Goal: Task Accomplishment & Management: Manage account settings

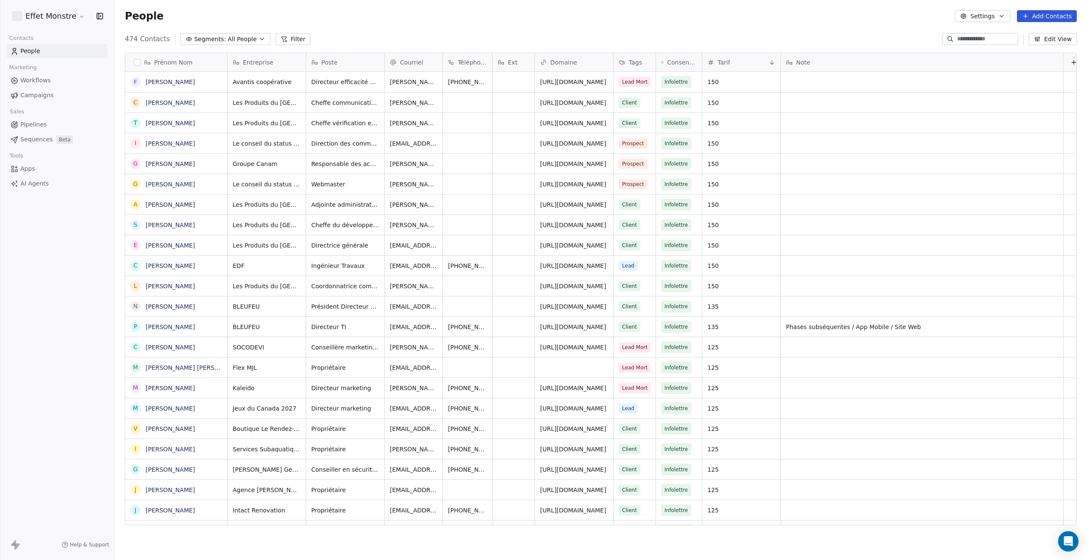
scroll to position [486, 965]
click at [219, 39] on button "Segments: All People" at bounding box center [225, 39] width 90 height 12
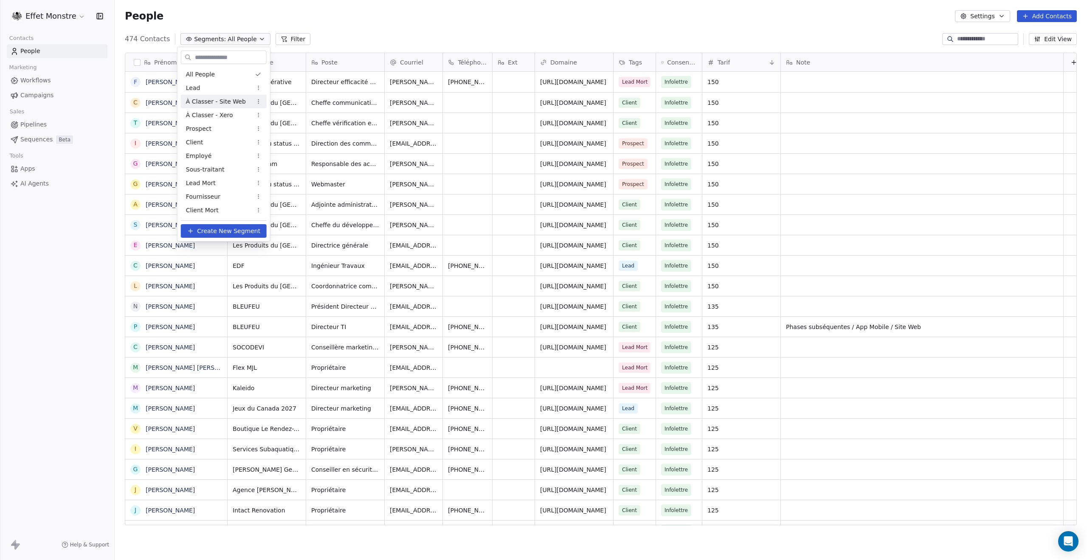
click at [212, 103] on span "À Classer - Site Web" at bounding box center [216, 101] width 60 height 9
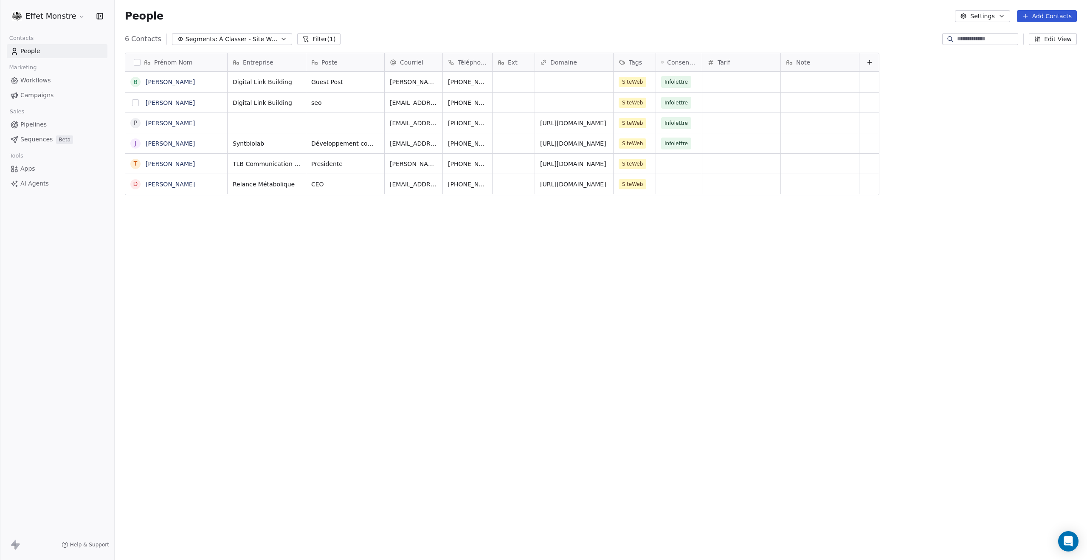
click at [134, 102] on button "grid" at bounding box center [135, 102] width 7 height 7
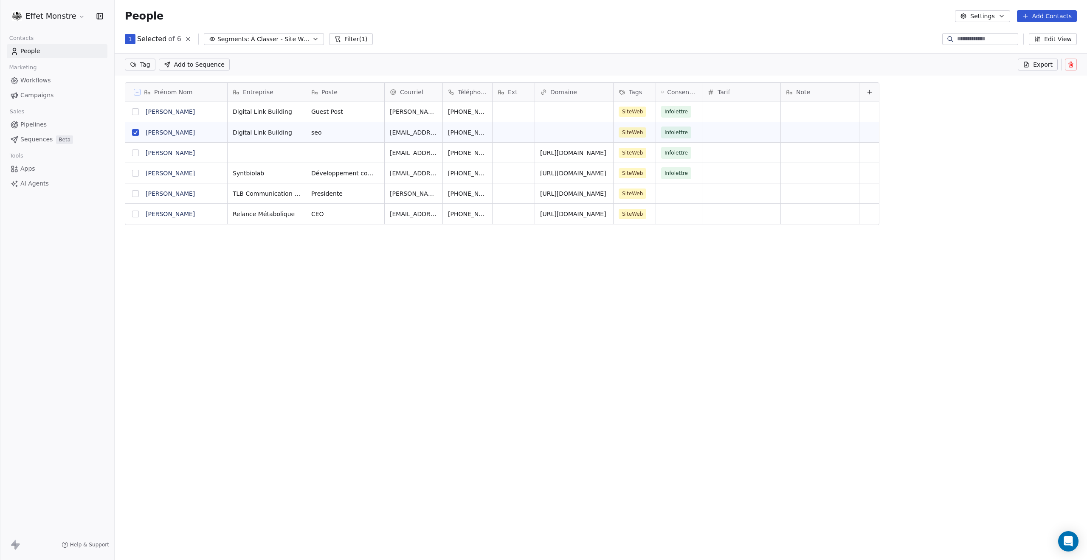
scroll to position [456, 965]
click at [136, 114] on button "grid" at bounding box center [135, 111] width 7 height 7
click at [136, 173] on button "grid" at bounding box center [135, 173] width 7 height 7
click at [1070, 64] on icon at bounding box center [1070, 64] width 7 height 7
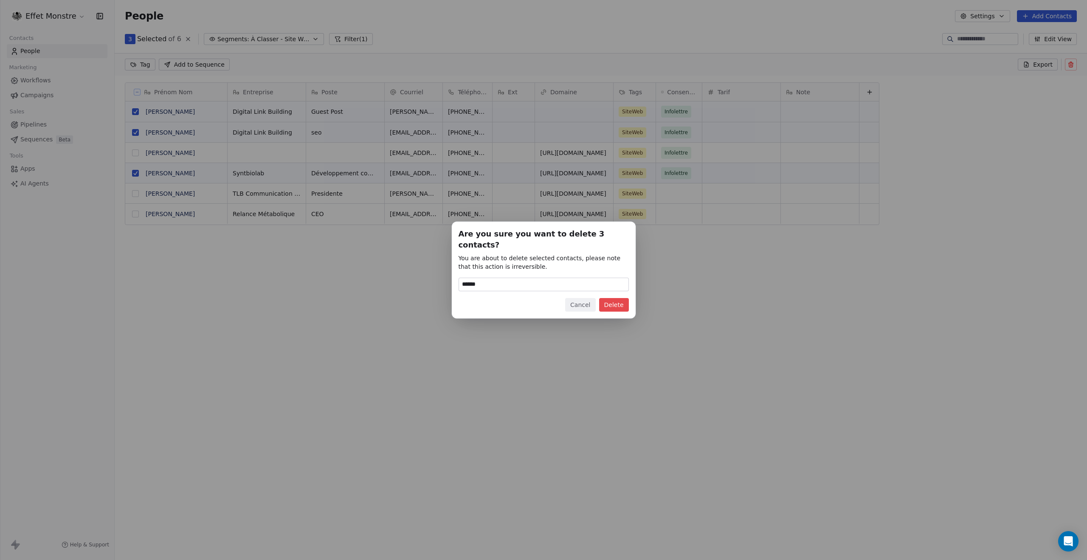
type input "******"
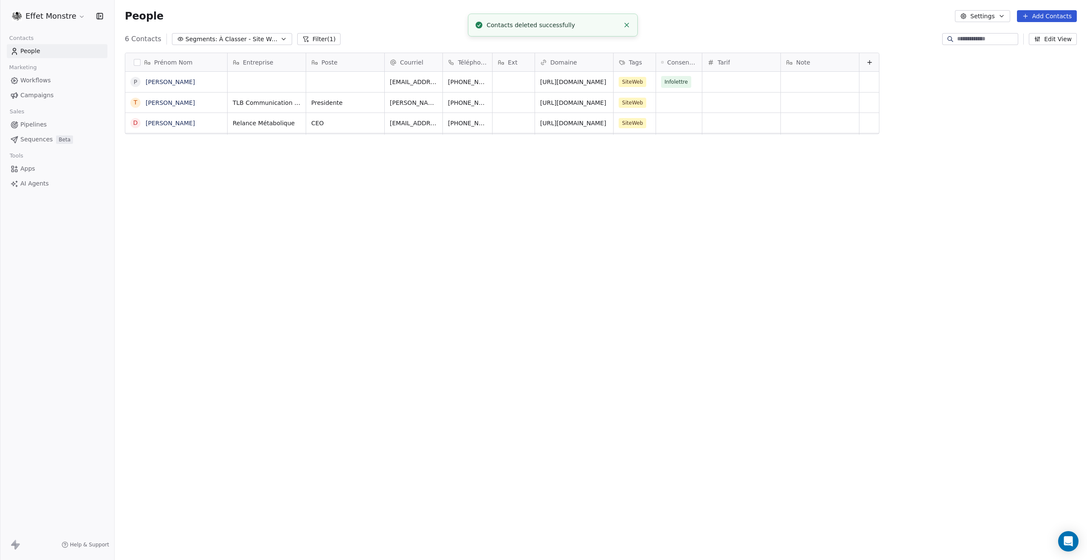
click at [323, 281] on div "Prénom Nom P Pierre-Yves Gigou T Tracey Batsford D Dominik Martineau Entreprise…" at bounding box center [601, 292] width 972 height 493
click at [628, 26] on line "Close toast" at bounding box center [627, 25] width 4 height 4
click at [208, 37] on span "Segments:" at bounding box center [202, 39] width 32 height 9
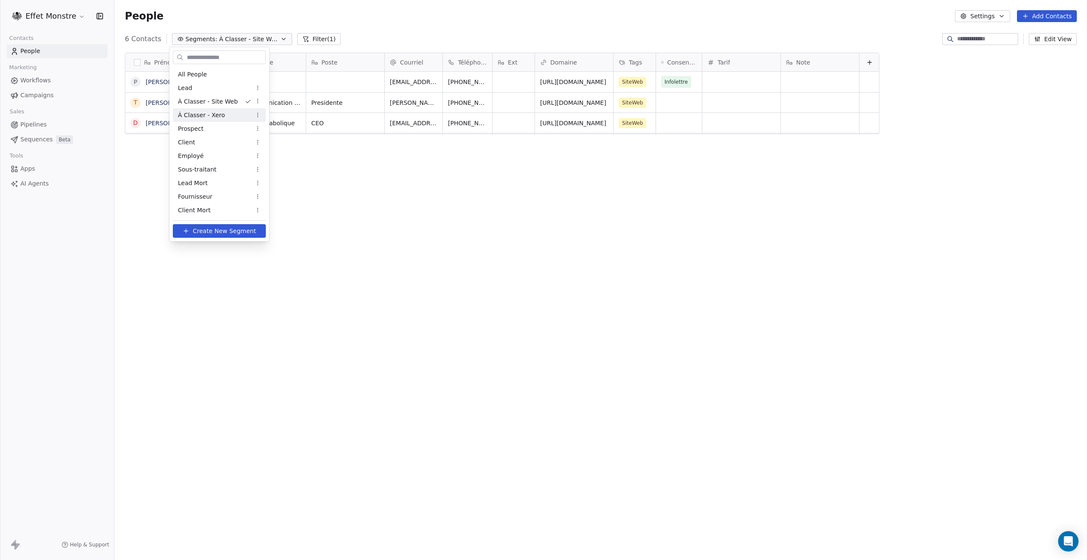
click at [218, 117] on span "À Classer - Xero" at bounding box center [201, 115] width 47 height 9
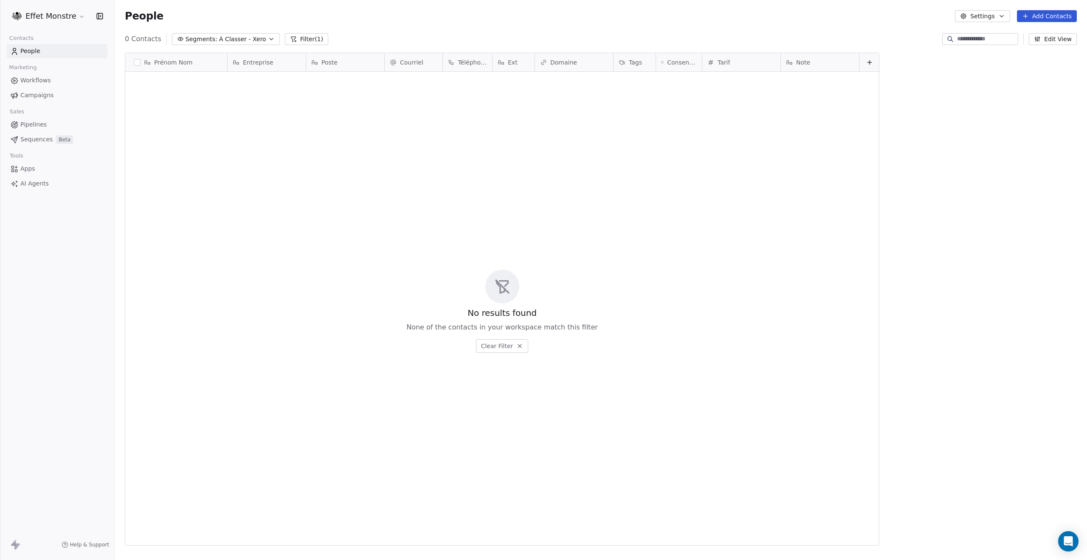
click at [227, 37] on span "À Classer - Xero" at bounding box center [242, 39] width 47 height 9
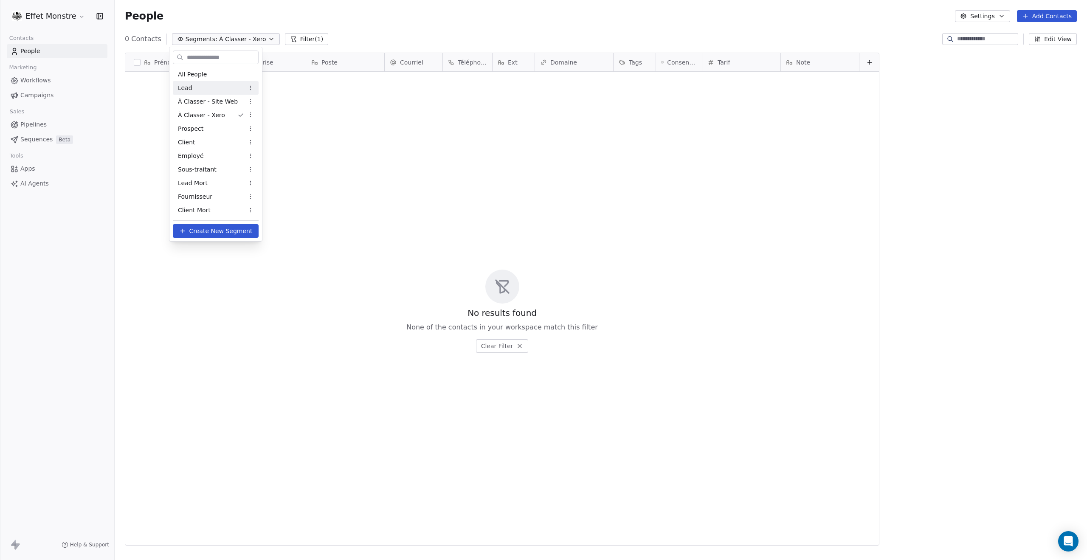
click at [199, 89] on div "Lead" at bounding box center [216, 88] width 86 height 14
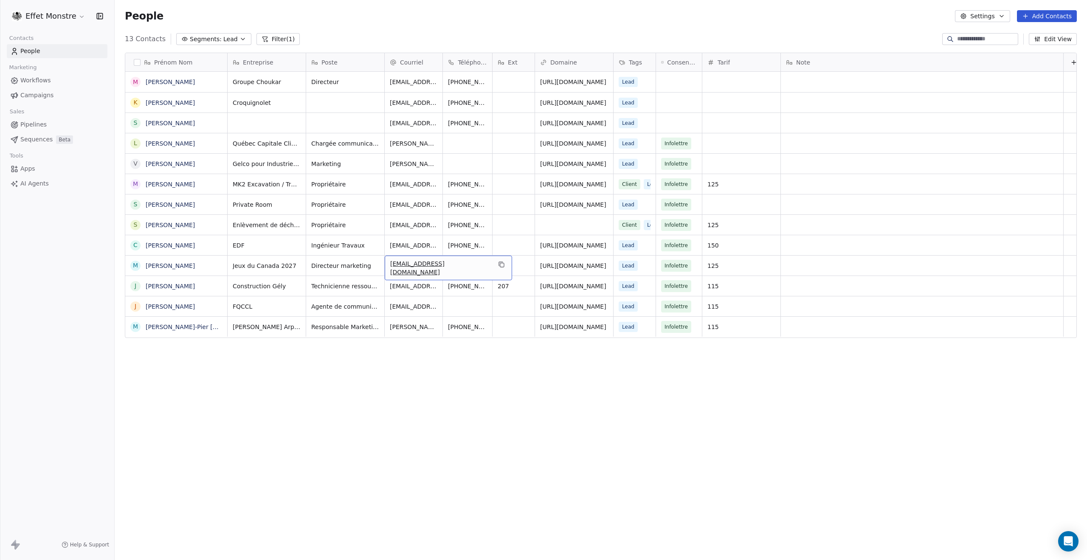
click at [419, 267] on span "[EMAIL_ADDRESS][DOMAIN_NAME]" at bounding box center [440, 267] width 101 height 17
click at [409, 282] on html "Effet Monstre Contacts People Marketing Workflows Campaigns Sales Pipelines Seq…" at bounding box center [543, 280] width 1087 height 560
click at [440, 281] on span "[EMAIL_ADDRESS][DOMAIN_NAME]" at bounding box center [440, 288] width 101 height 17
click at [410, 246] on html "Effet Monstre Contacts People Marketing Workflows Campaigns Sales Pipelines Seq…" at bounding box center [543, 280] width 1087 height 560
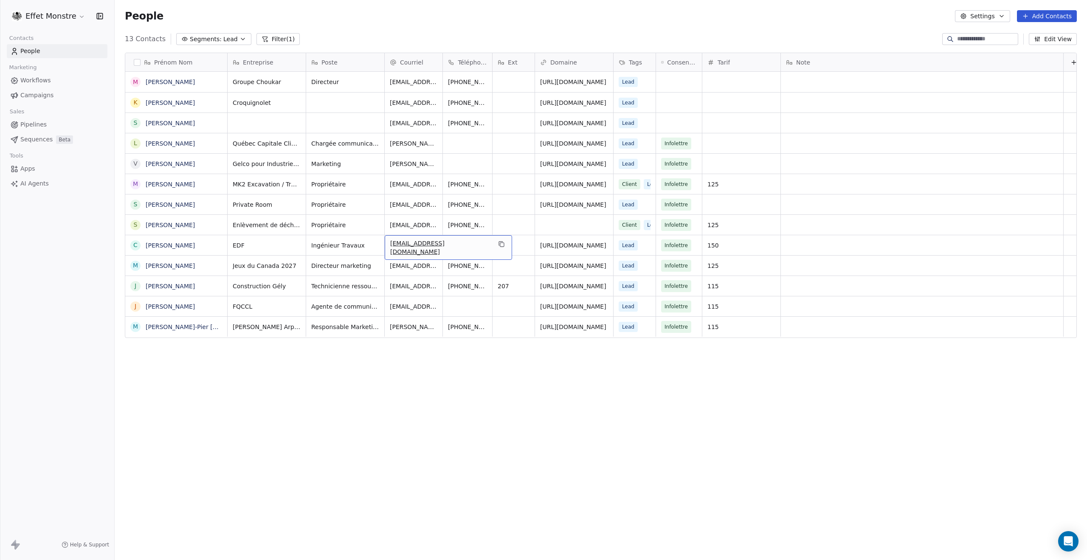
click at [410, 246] on span "[EMAIL_ADDRESS][DOMAIN_NAME]" at bounding box center [440, 247] width 101 height 17
click at [431, 199] on html "Effet Monstre Contacts People Marketing Workflows Campaigns Sales Pipelines Seq…" at bounding box center [543, 280] width 1087 height 560
click at [431, 199] on div "[EMAIL_ADDRESS][DOMAIN_NAME]" at bounding box center [448, 206] width 127 height 25
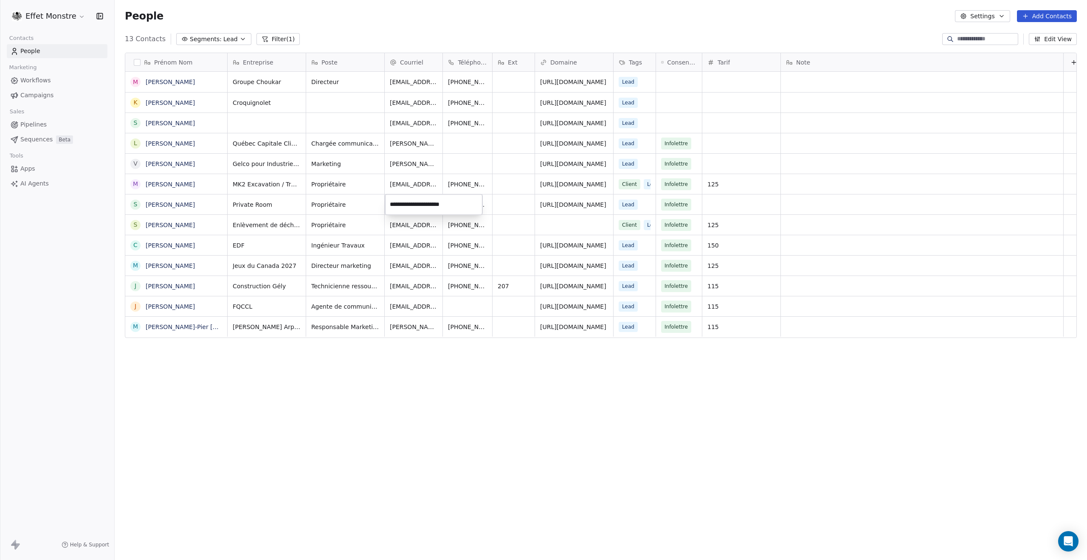
click at [420, 158] on html "Effet Monstre Contacts People Marketing Workflows Campaigns Sales Pipelines Seq…" at bounding box center [543, 280] width 1087 height 560
click at [639, 165] on div "Lead" at bounding box center [635, 164] width 45 height 20
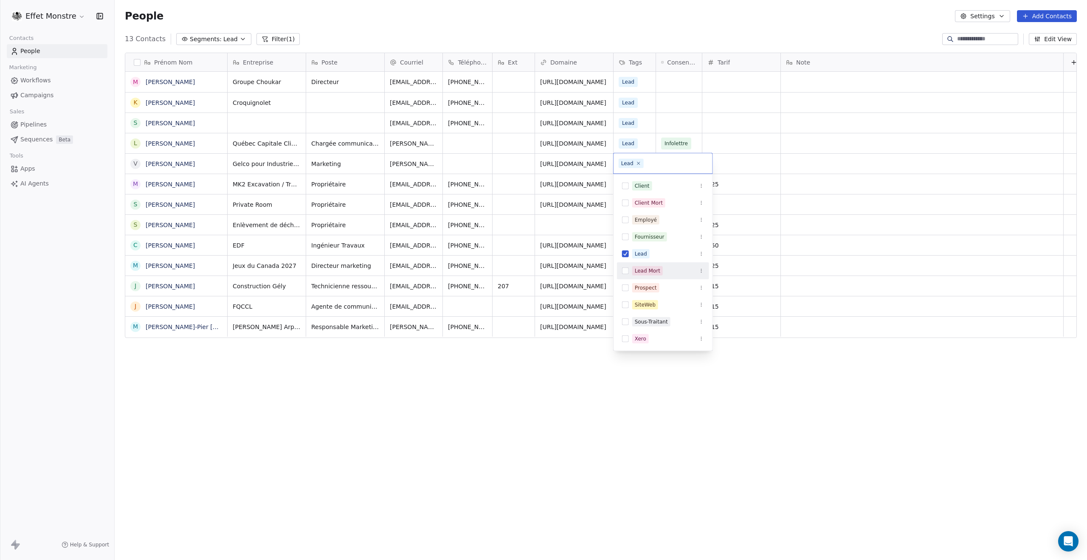
click at [624, 270] on button "Suggestions" at bounding box center [625, 270] width 7 height 7
click at [624, 264] on button "Suggestions" at bounding box center [625, 264] width 7 height 7
click at [460, 458] on html "Effet Monstre Contacts People Marketing Workflows Campaigns Sales Pipelines Seq…" at bounding box center [543, 280] width 1087 height 560
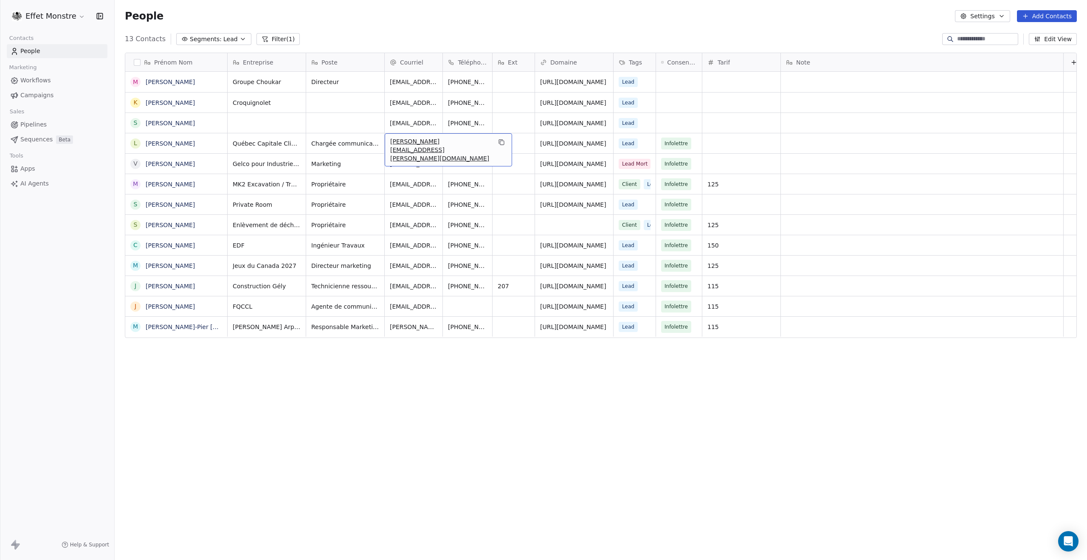
click at [428, 139] on span "[PERSON_NAME][EMAIL_ADDRESS][PERSON_NAME][DOMAIN_NAME]" at bounding box center [440, 149] width 101 height 25
click at [431, 405] on html "Effet Monstre Contacts People Marketing Workflows Campaigns Sales Pipelines Seq…" at bounding box center [543, 280] width 1087 height 560
click at [394, 393] on div "Prénom Nom M Marc-André Imbeault K Kateryne Lortie S Steeven Sirois L Louise Me…" at bounding box center [601, 292] width 972 height 493
click at [34, 124] on span "Pipelines" at bounding box center [33, 124] width 26 height 9
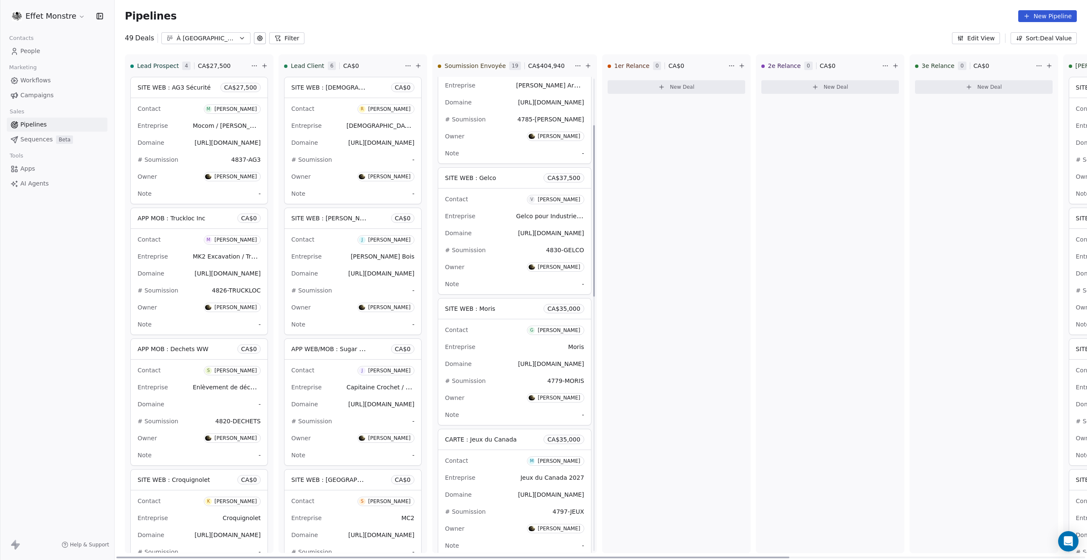
scroll to position [212, 0]
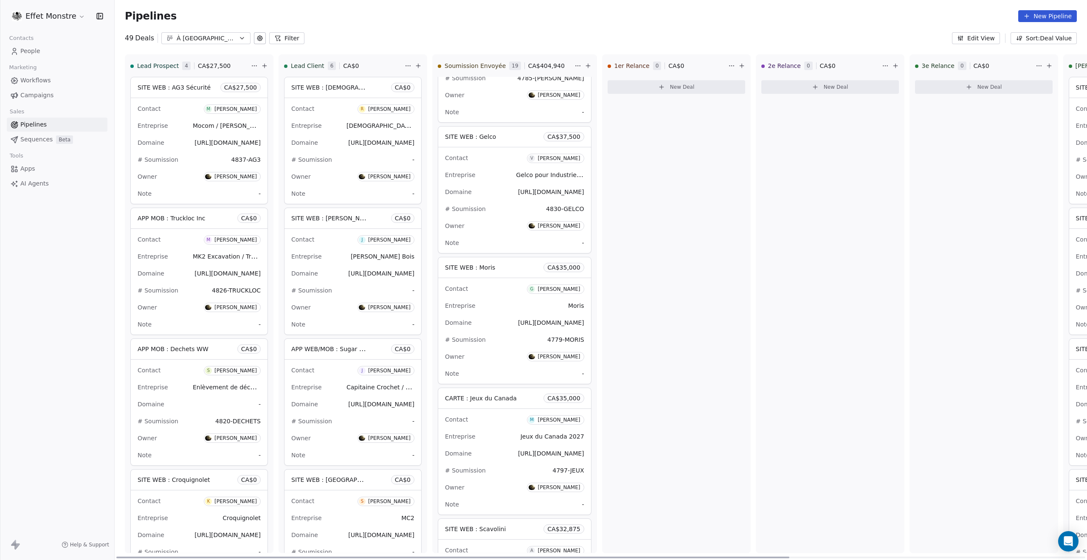
click at [489, 141] on span "SITE WEB : Gelco" at bounding box center [470, 137] width 51 height 10
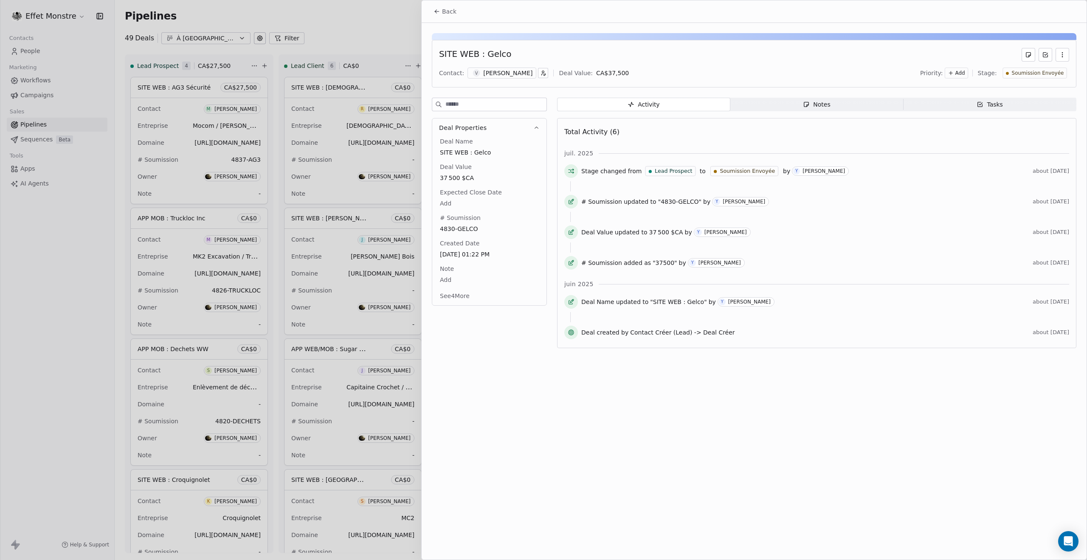
click at [1031, 74] on span "Soumission Envoyée" at bounding box center [1037, 73] width 52 height 7
click at [1015, 195] on span "À Relancer" at bounding box center [1008, 198] width 32 height 8
click at [353, 28] on div at bounding box center [543, 280] width 1087 height 560
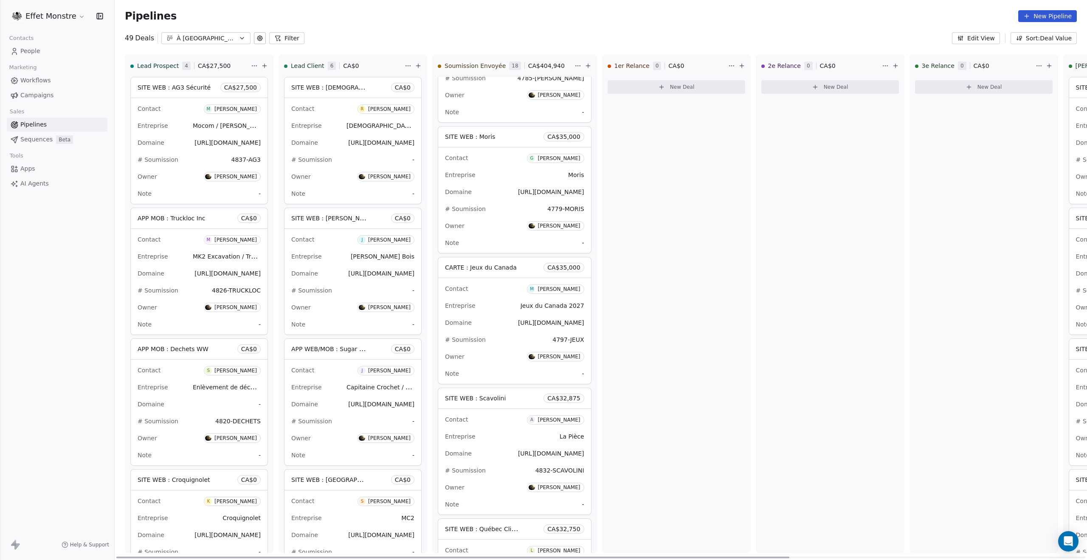
drag, startPoint x: 440, startPoint y: 559, endPoint x: 207, endPoint y: 522, distance: 235.7
click at [208, 557] on div at bounding box center [452, 558] width 673 height 2
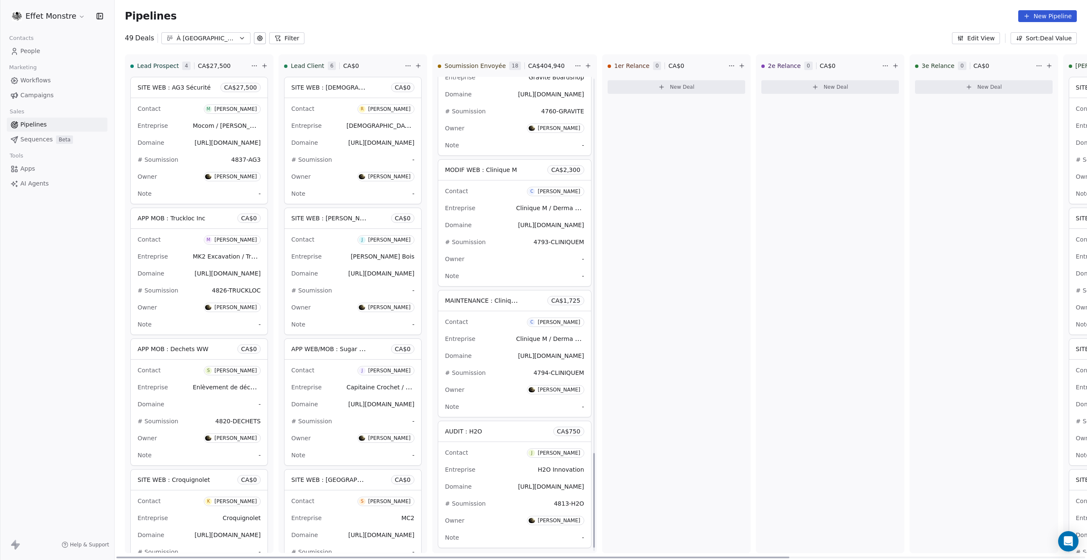
scroll to position [1896, 0]
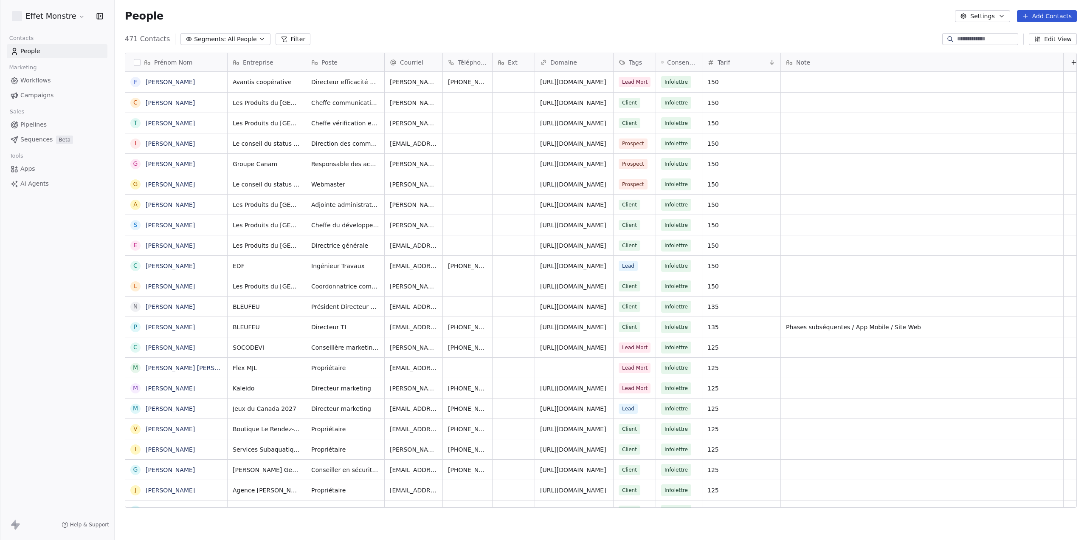
scroll to position [468, 965]
click at [34, 123] on span "Pipelines" at bounding box center [33, 124] width 26 height 9
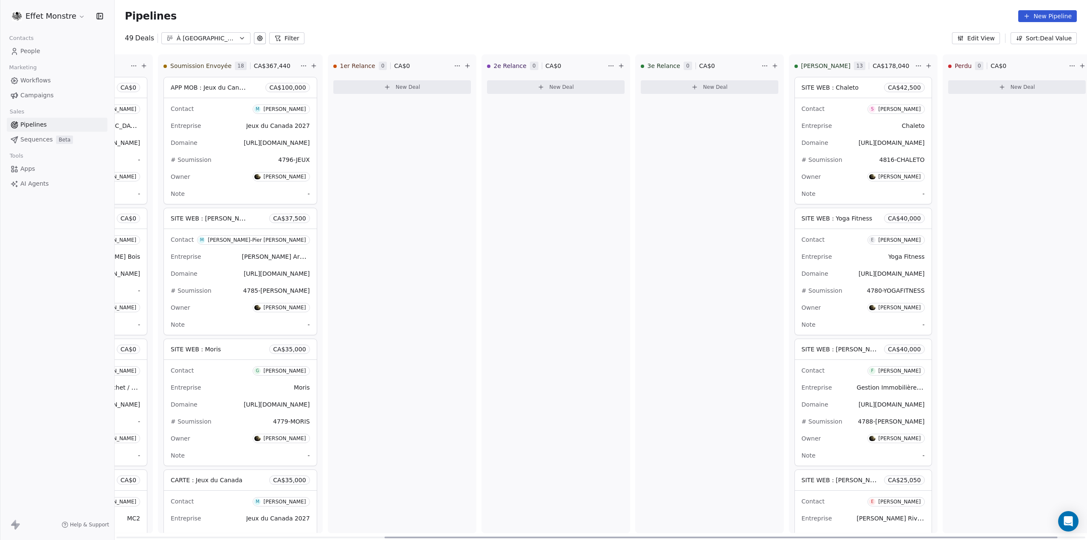
scroll to position [0, 427]
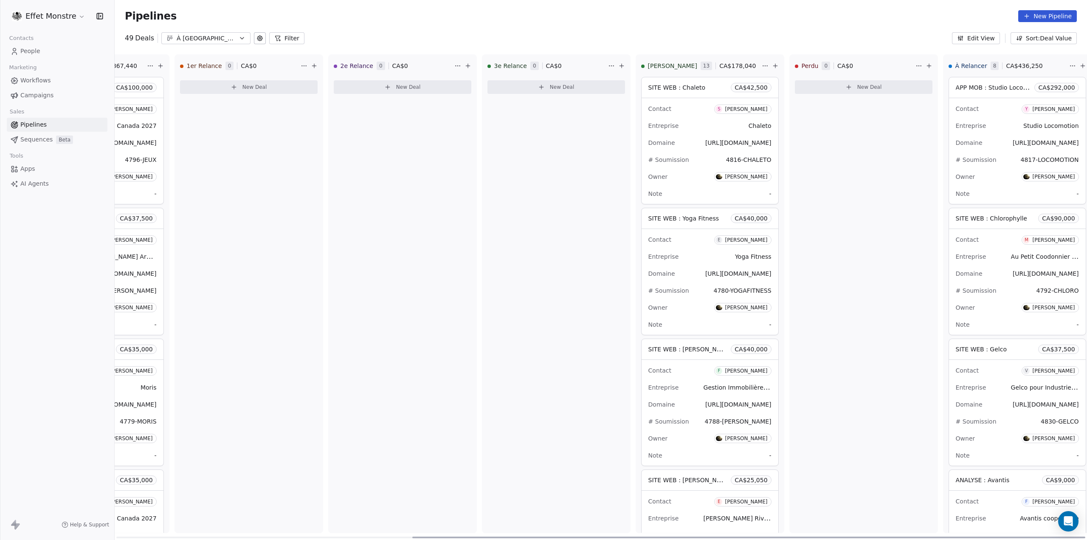
drag, startPoint x: 137, startPoint y: 539, endPoint x: 839, endPoint y: 522, distance: 702.3
click at [829, 536] on div at bounding box center [748, 537] width 673 height 2
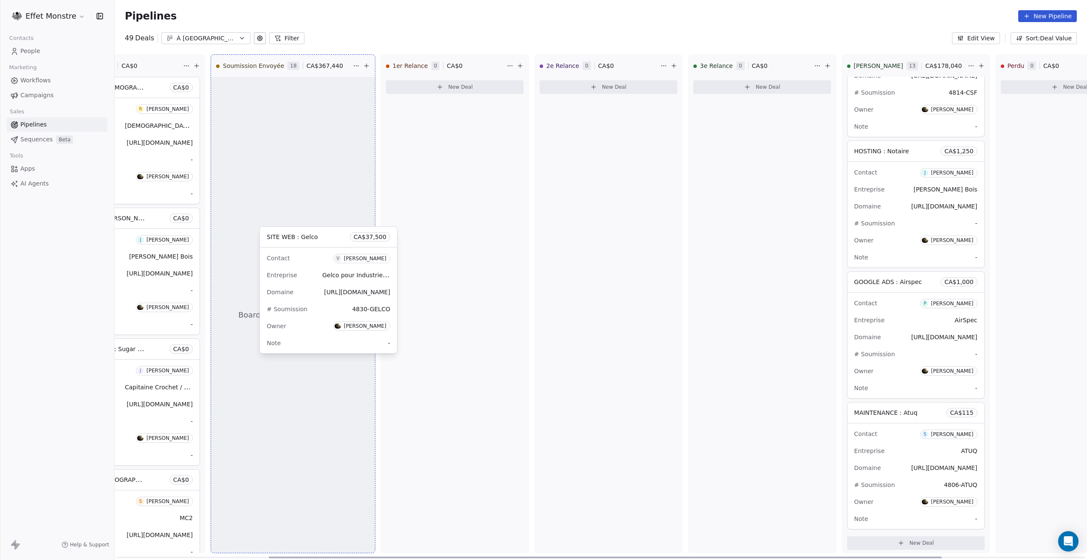
scroll to position [0, 220]
drag, startPoint x: 981, startPoint y: 336, endPoint x: 306, endPoint y: 242, distance: 681.1
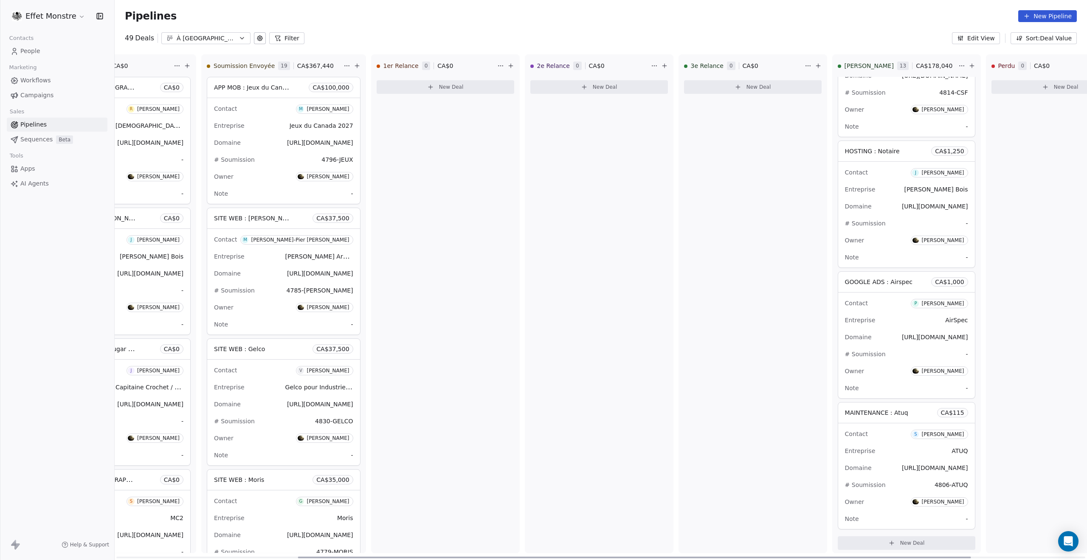
scroll to position [0, 427]
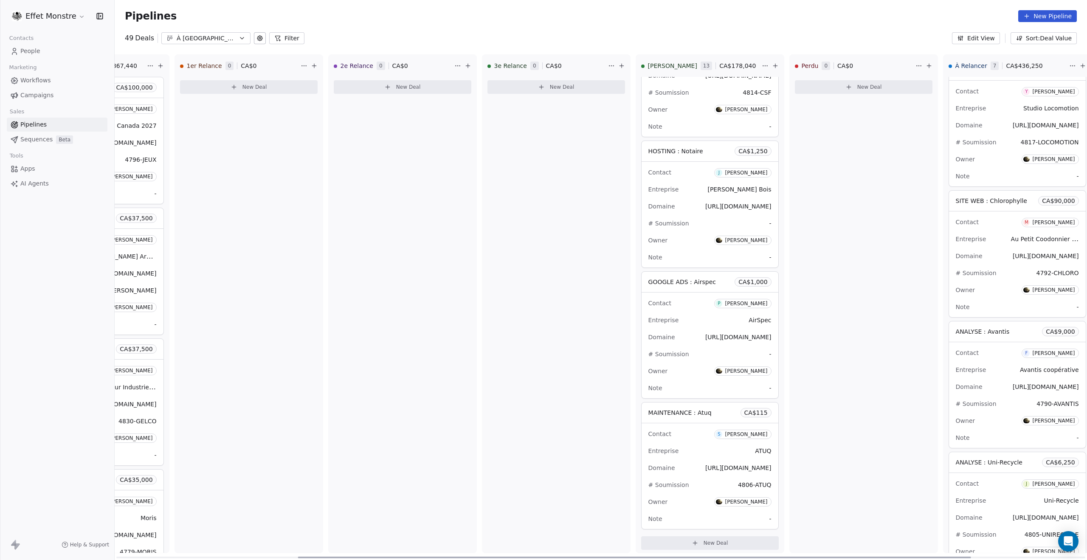
drag, startPoint x: 792, startPoint y: 558, endPoint x: 1011, endPoint y: 552, distance: 218.7
click at [971, 539] on div at bounding box center [634, 558] width 673 height 2
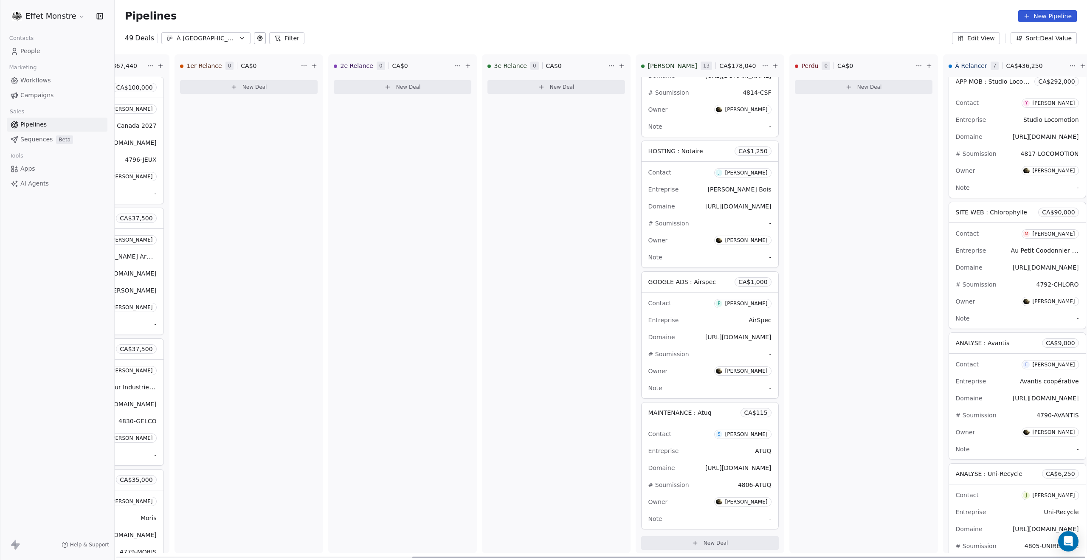
scroll to position [0, 0]
click at [1025, 273] on span "[URL][DOMAIN_NAME]" at bounding box center [1045, 273] width 66 height 7
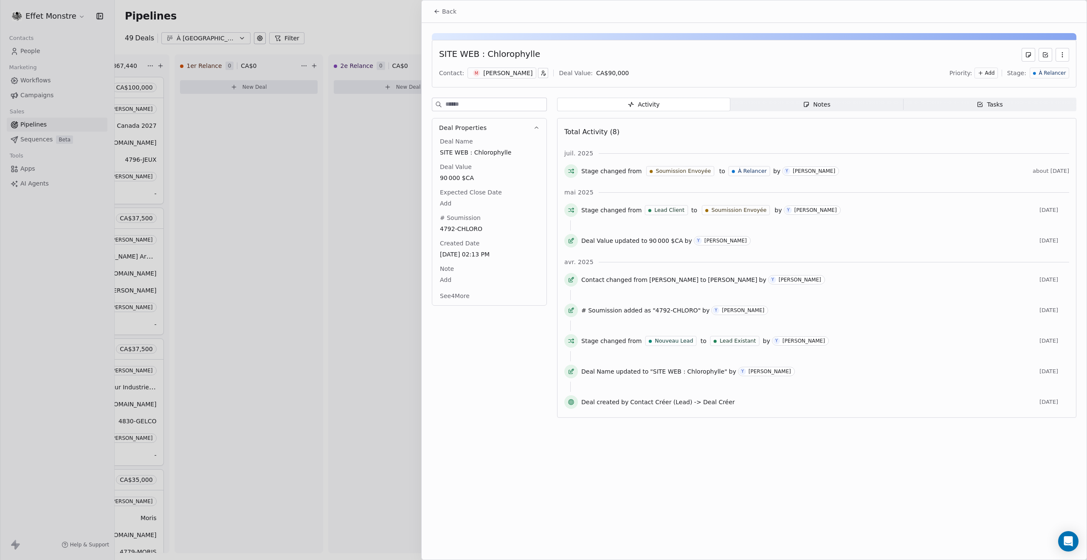
drag, startPoint x: 334, startPoint y: 28, endPoint x: 350, endPoint y: 20, distance: 17.7
click at [334, 27] on div at bounding box center [543, 280] width 1087 height 560
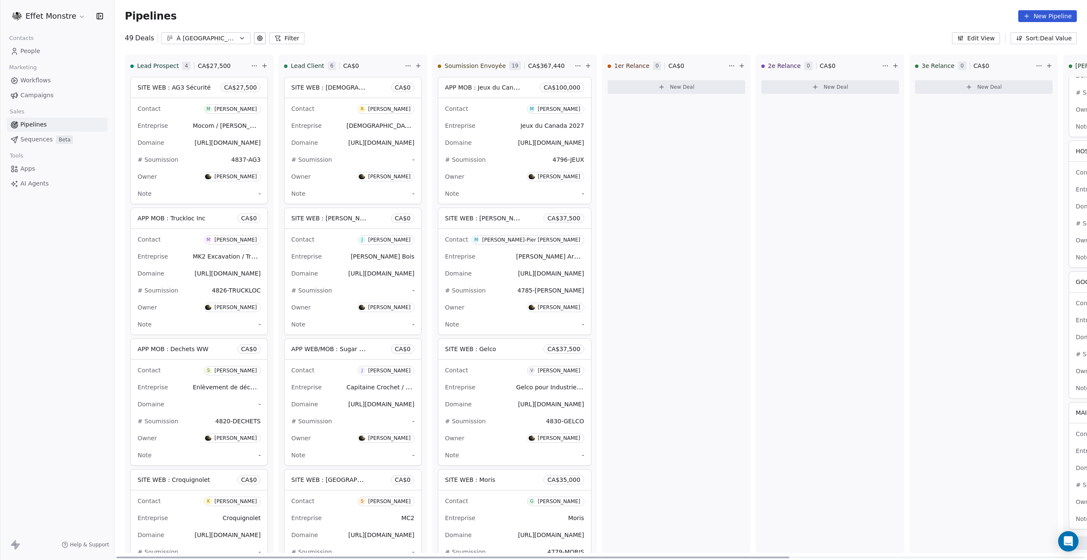
drag, startPoint x: 917, startPoint y: 557, endPoint x: 364, endPoint y: 511, distance: 555.0
click at [369, 539] on div at bounding box center [452, 558] width 673 height 2
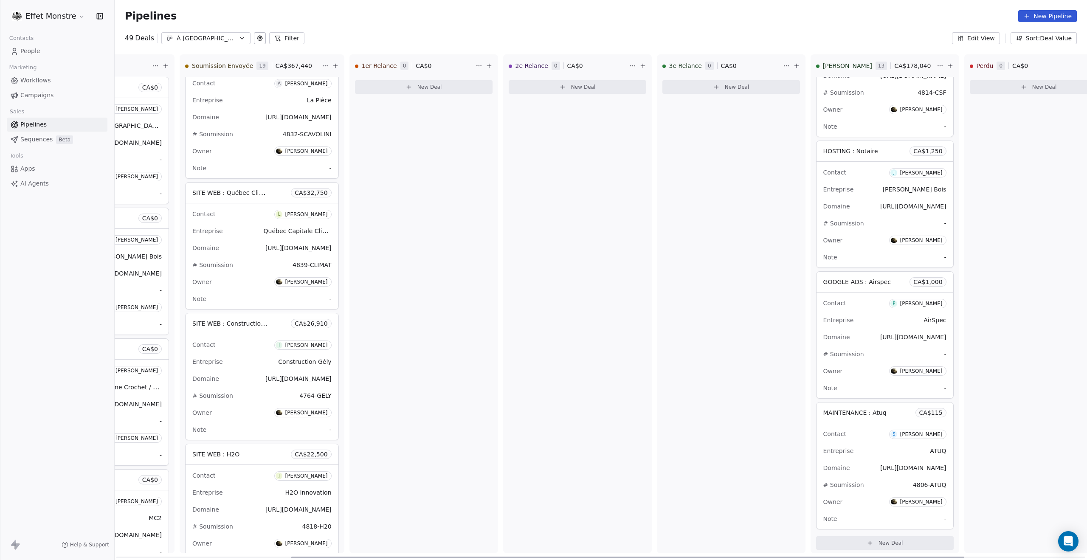
scroll to position [0, 427]
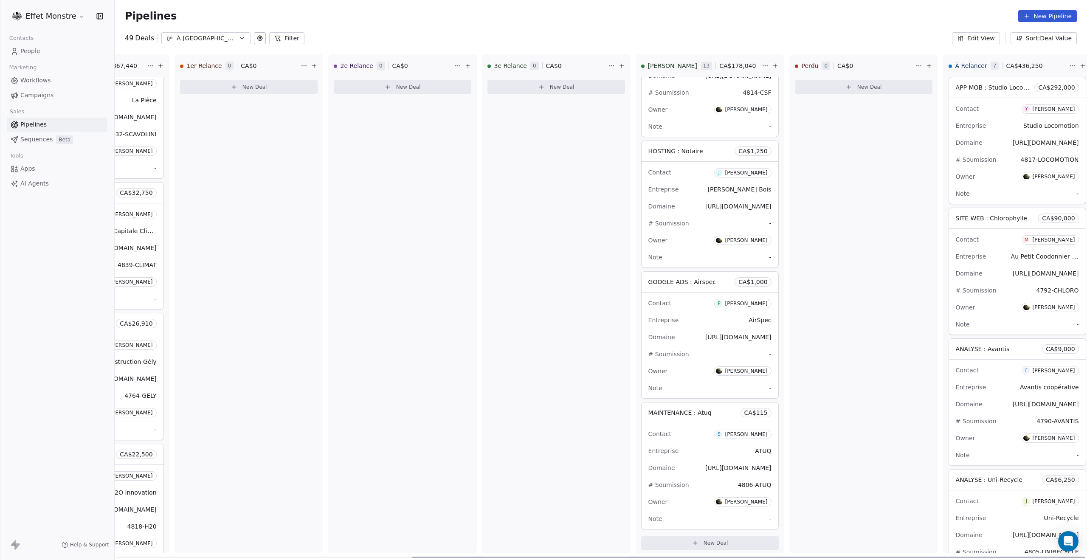
drag, startPoint x: 706, startPoint y: 559, endPoint x: 1086, endPoint y: 559, distance: 379.9
click at [1085, 539] on div at bounding box center [748, 558] width 673 height 2
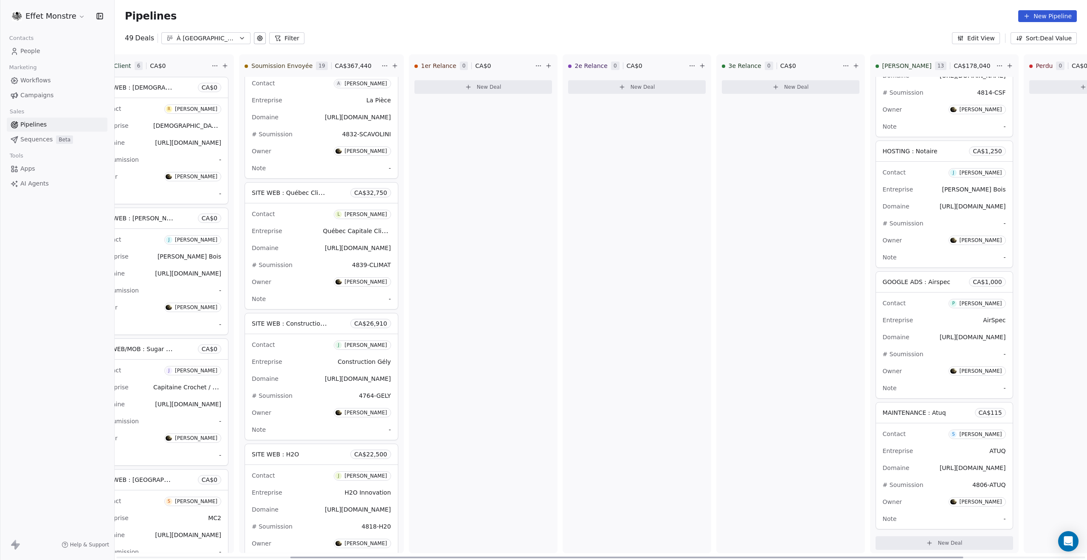
scroll to position [0, 0]
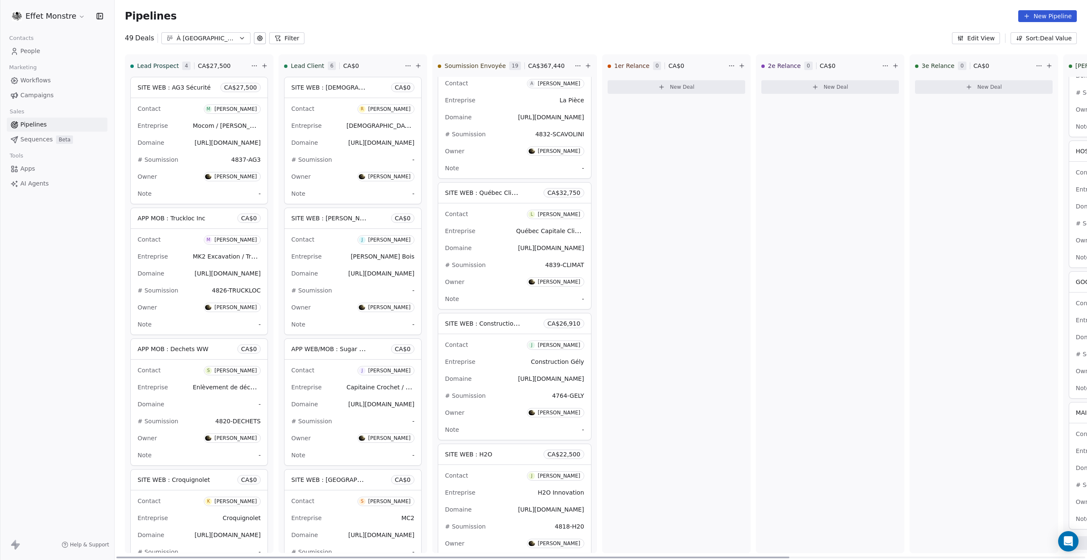
drag, startPoint x: 790, startPoint y: 558, endPoint x: 355, endPoint y: 559, distance: 434.3
click at [355, 539] on div at bounding box center [452, 558] width 673 height 2
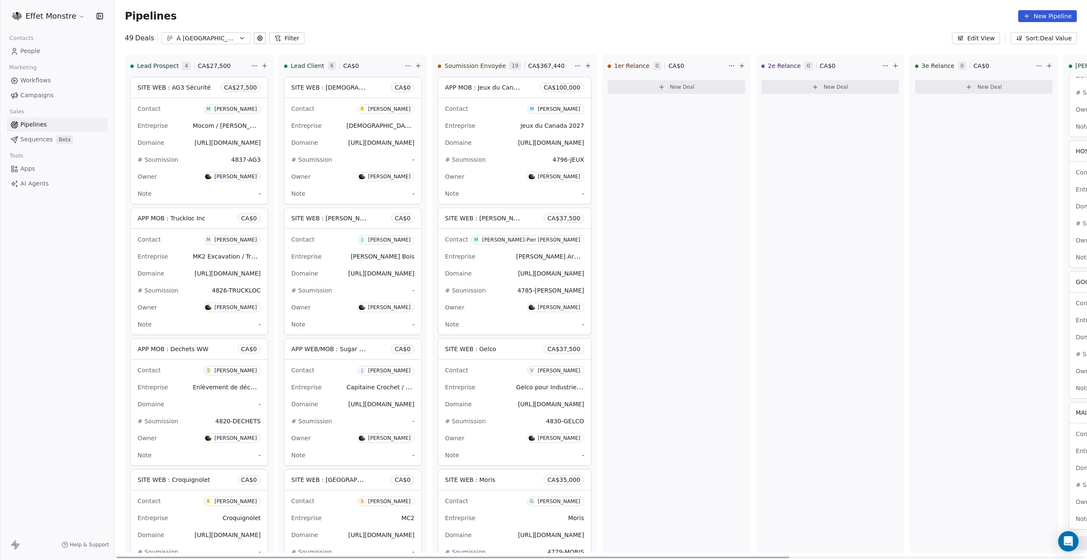
drag, startPoint x: 670, startPoint y: 559, endPoint x: 471, endPoint y: 552, distance: 198.8
click at [500, 539] on div at bounding box center [452, 558] width 673 height 2
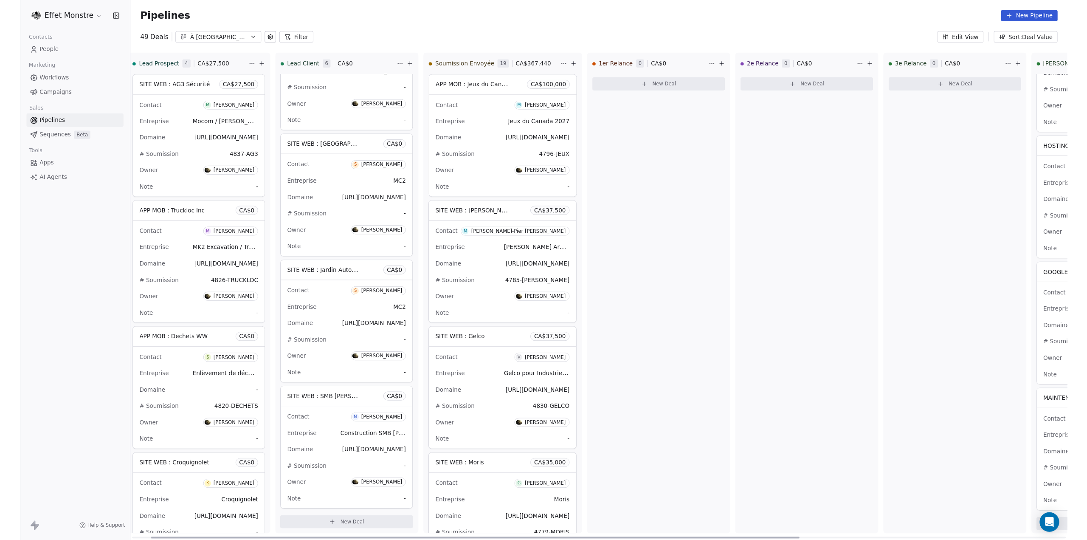
scroll to position [0, 427]
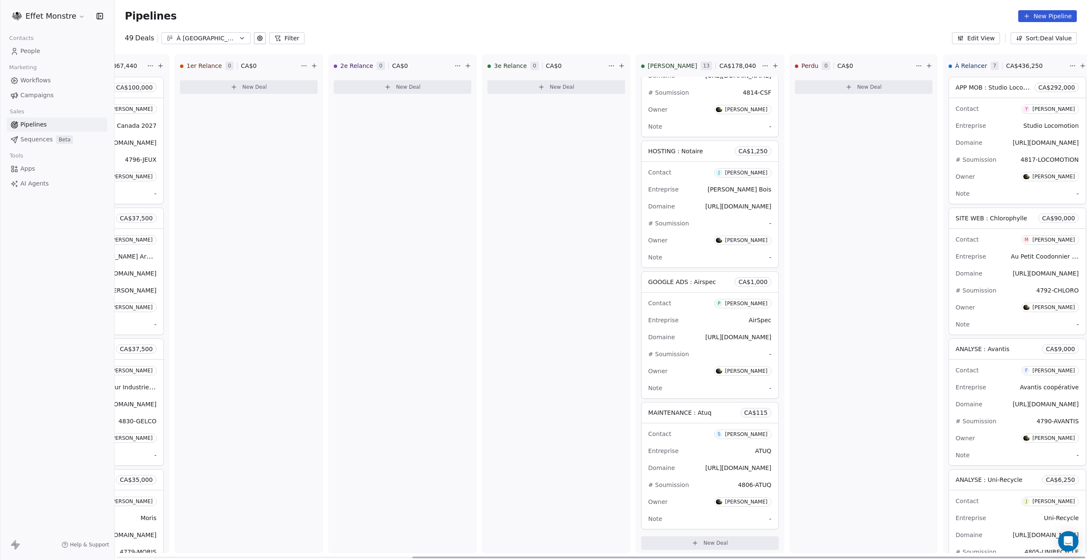
drag, startPoint x: 473, startPoint y: 557, endPoint x: 1260, endPoint y: 558, distance: 787.0
click at [1085, 539] on div at bounding box center [748, 558] width 673 height 2
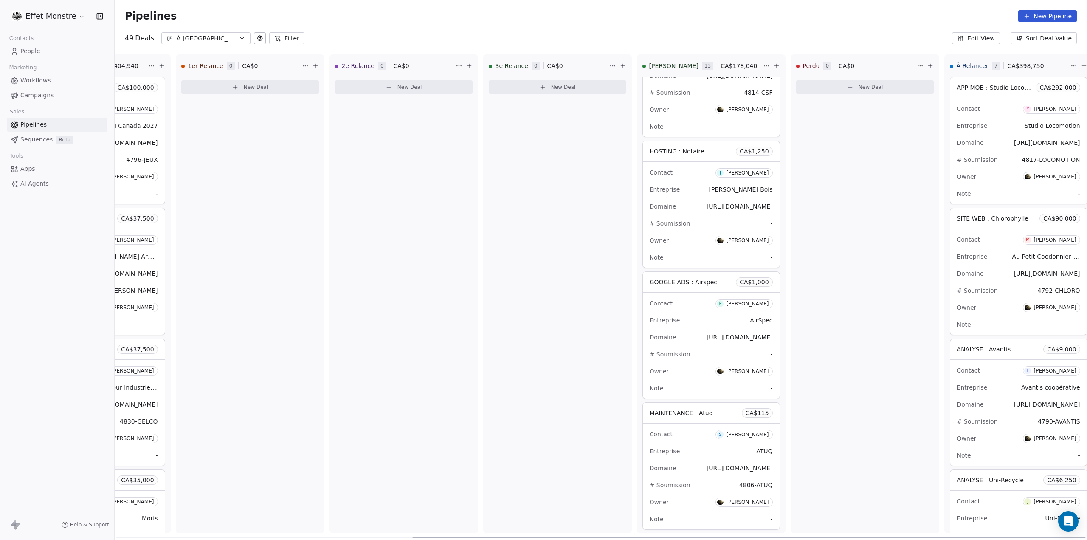
scroll to position [0, 428]
drag, startPoint x: 720, startPoint y: 537, endPoint x: 955, endPoint y: 544, distance: 235.3
click at [955, 538] on div at bounding box center [748, 537] width 673 height 2
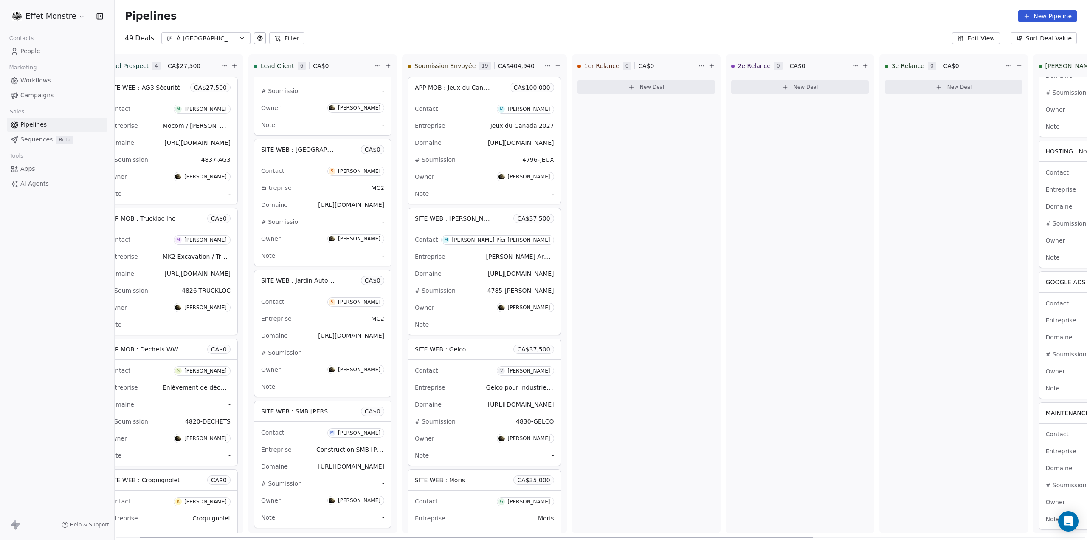
scroll to position [0, 0]
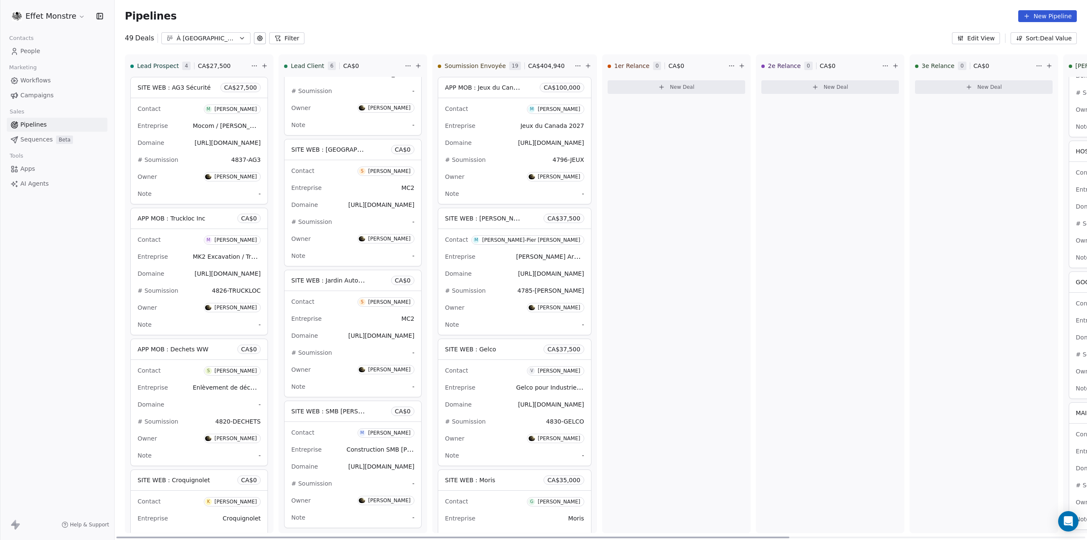
drag, startPoint x: 933, startPoint y: 535, endPoint x: 584, endPoint y: 521, distance: 349.7
click at [584, 536] on div at bounding box center [452, 537] width 673 height 2
click at [981, 41] on button "Edit View" at bounding box center [976, 38] width 48 height 12
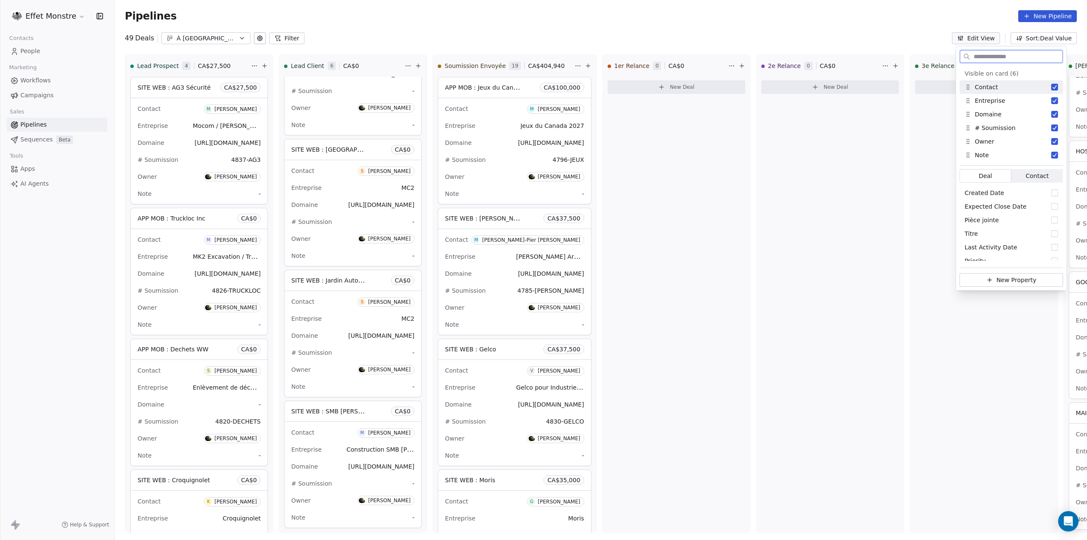
click at [981, 41] on button "Edit View" at bounding box center [976, 38] width 48 height 12
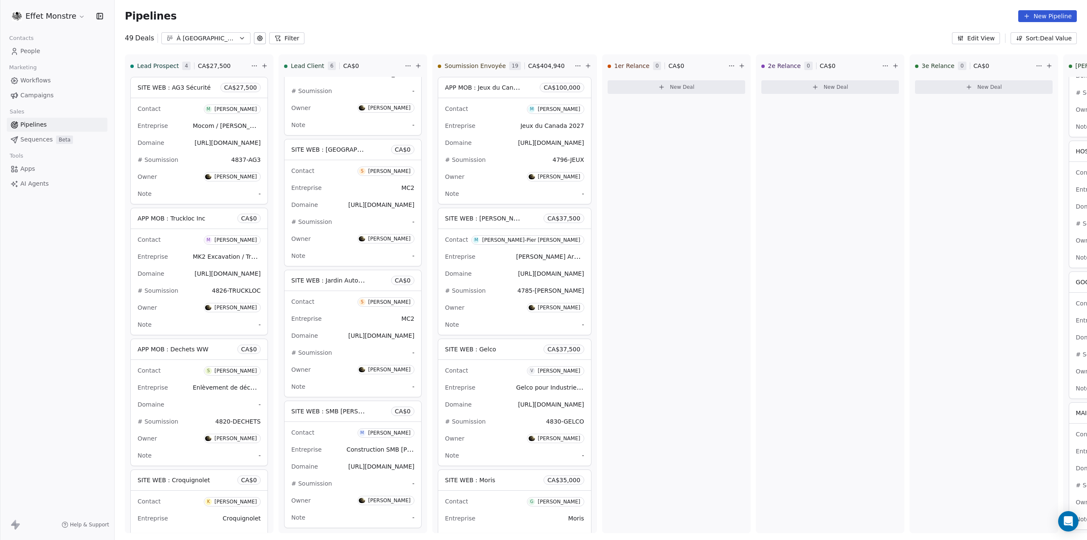
click at [258, 40] on icon at bounding box center [259, 38] width 5 height 5
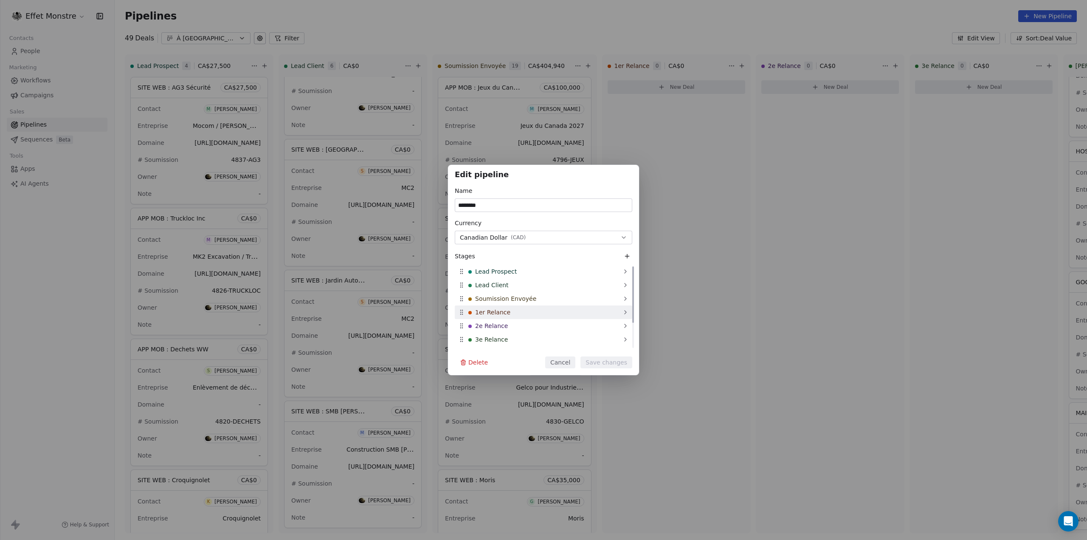
click at [625, 311] on icon at bounding box center [625, 312] width 7 height 7
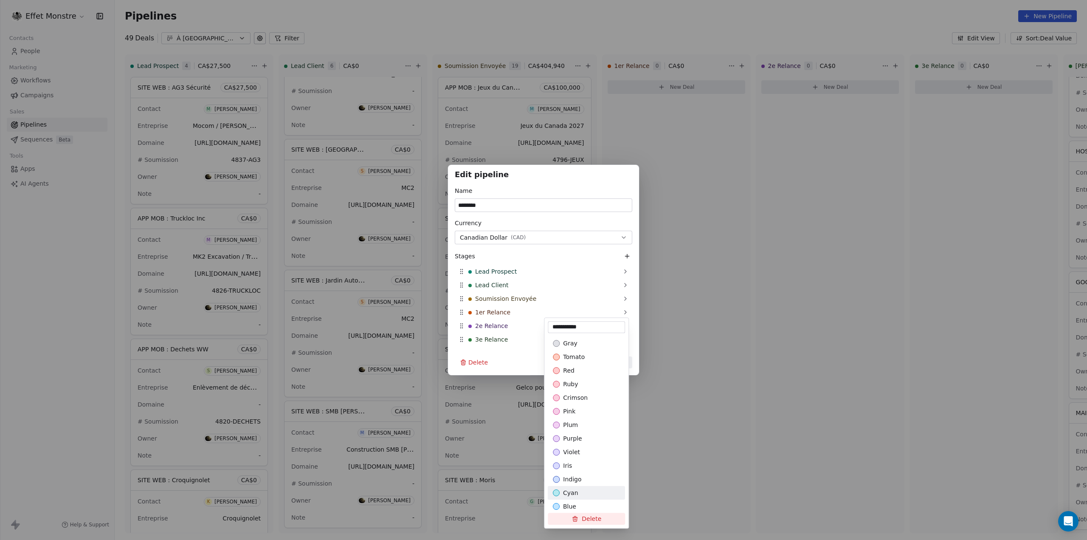
click at [593, 518] on button "Delete" at bounding box center [586, 518] width 77 height 12
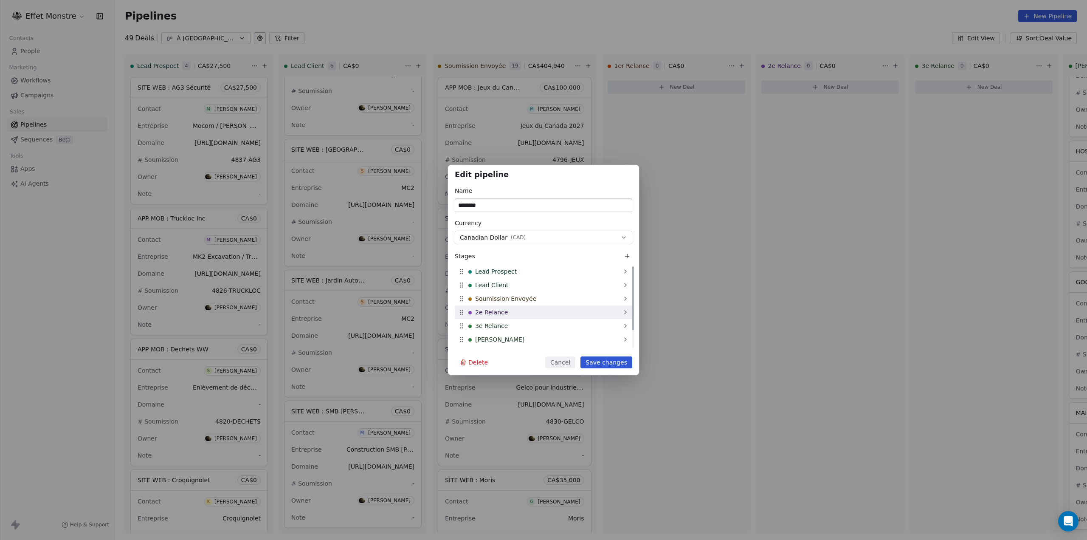
click at [625, 310] on icon at bounding box center [625, 312] width 7 height 7
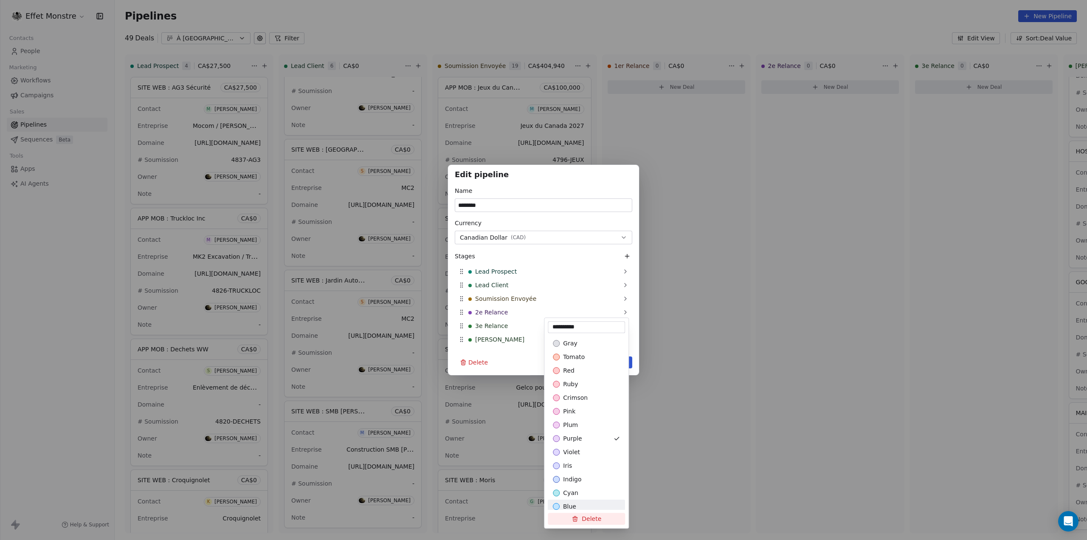
click at [584, 517] on button "Delete" at bounding box center [586, 518] width 77 height 12
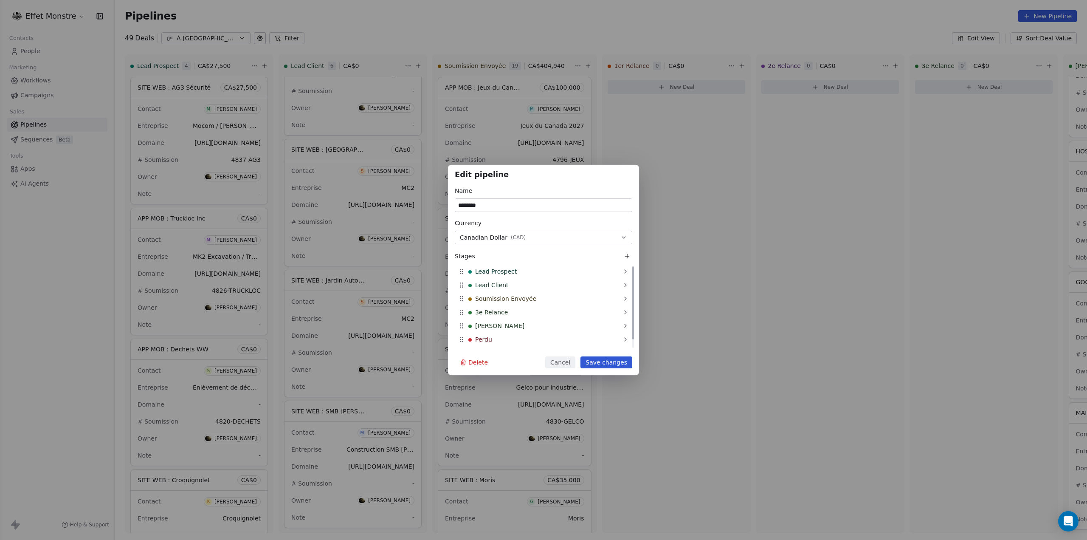
click at [625, 311] on icon at bounding box center [625, 311] width 2 height 3
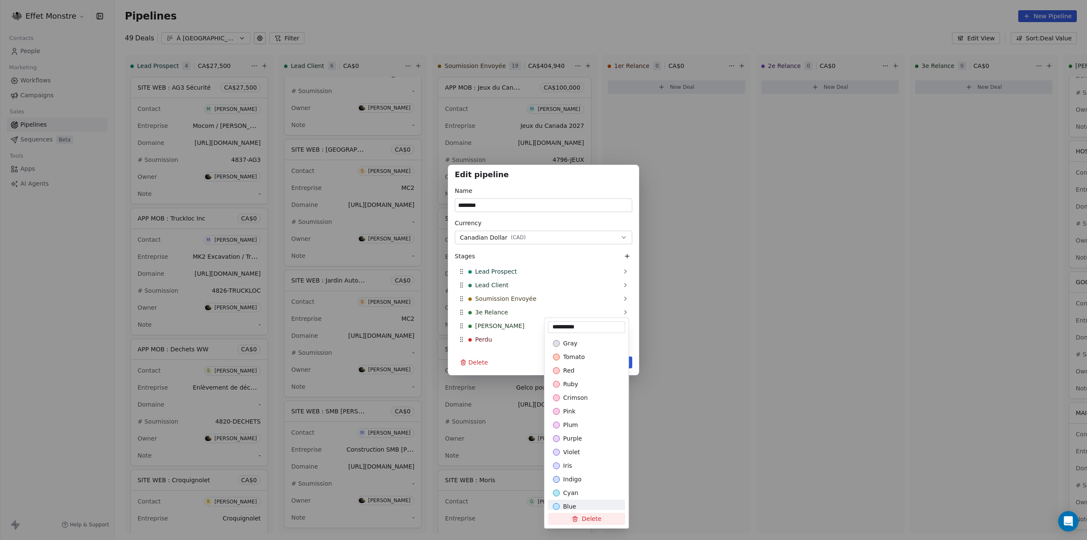
click at [591, 520] on button "Delete" at bounding box center [586, 518] width 77 height 12
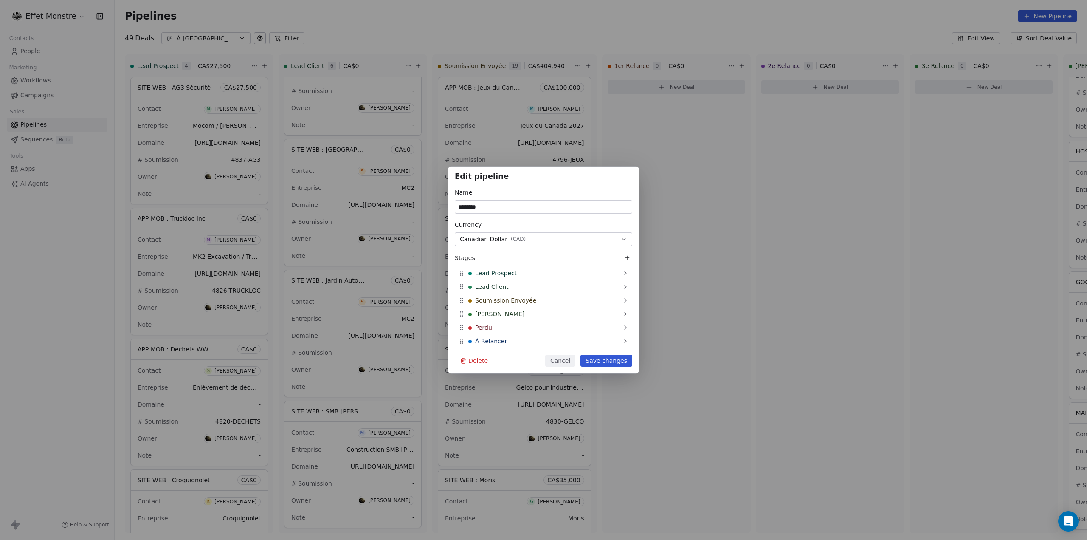
click at [614, 364] on button "Save changes" at bounding box center [606, 360] width 52 height 12
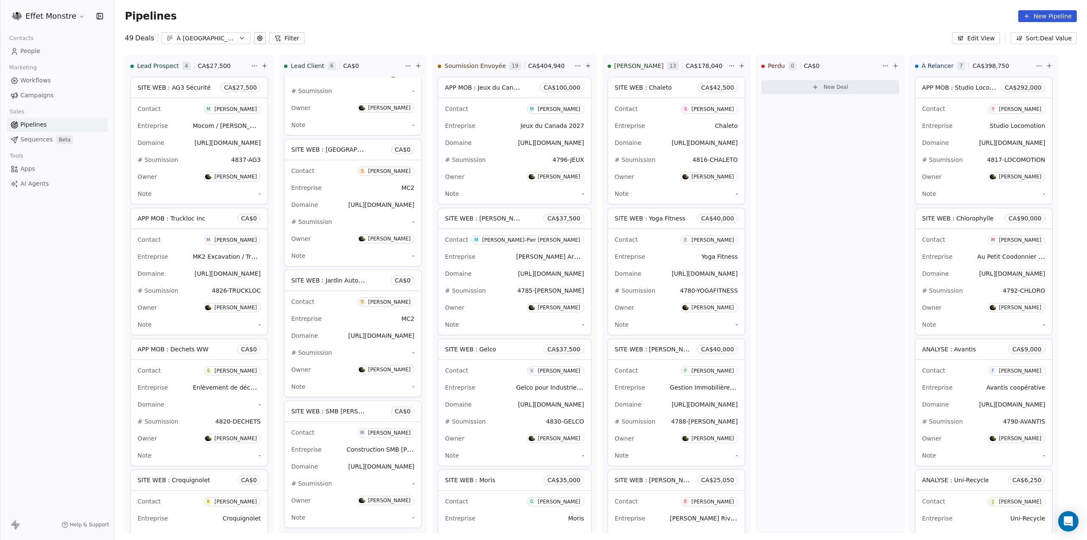
click at [259, 39] on icon at bounding box center [259, 38] width 7 height 7
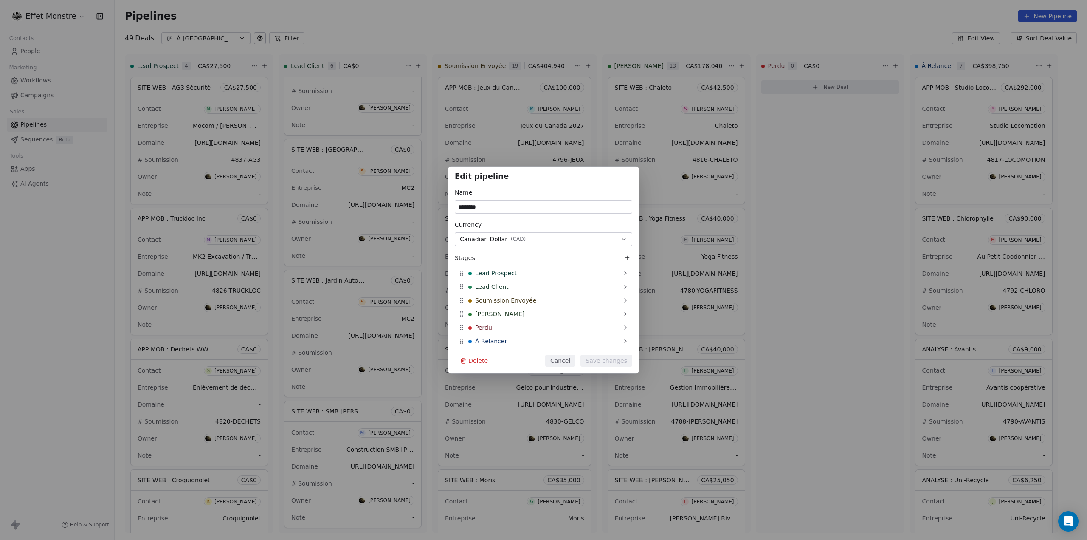
click at [627, 258] on icon at bounding box center [627, 257] width 7 height 7
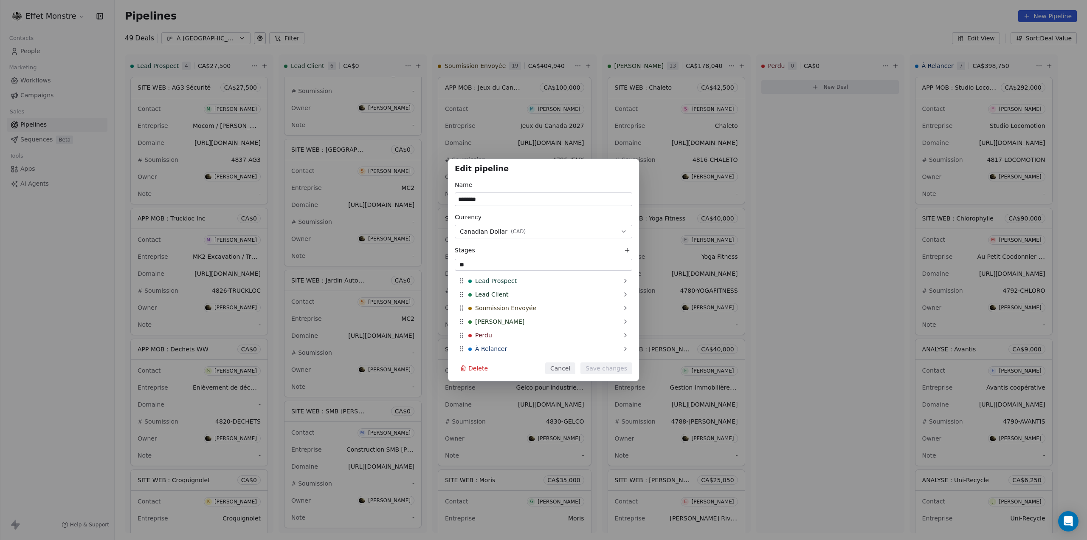
type input "*"
click at [570, 373] on button "Cancel" at bounding box center [560, 368] width 30 height 12
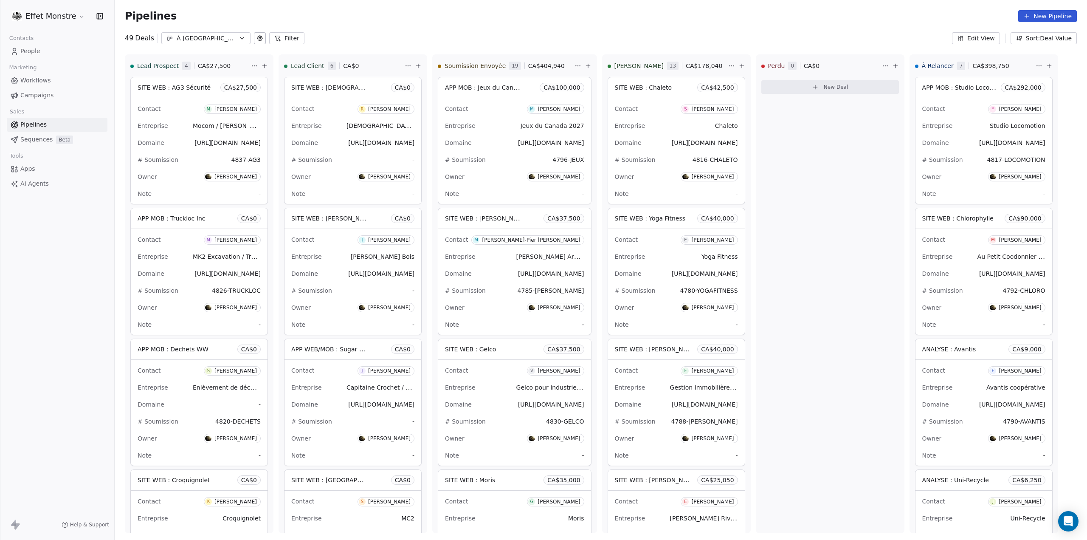
click at [989, 41] on button "Edit View" at bounding box center [976, 38] width 48 height 12
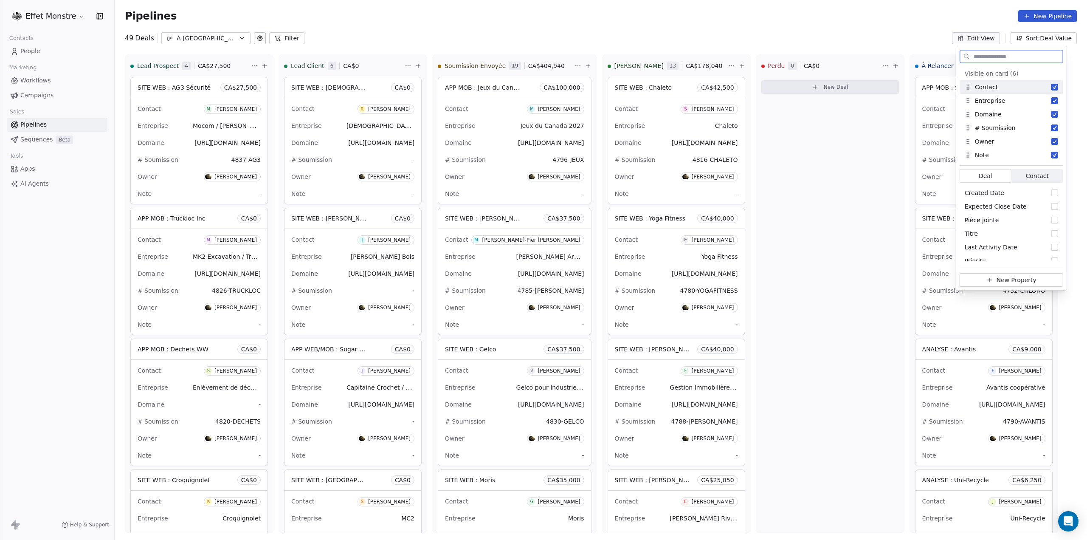
click at [989, 41] on button "Edit View" at bounding box center [976, 38] width 48 height 12
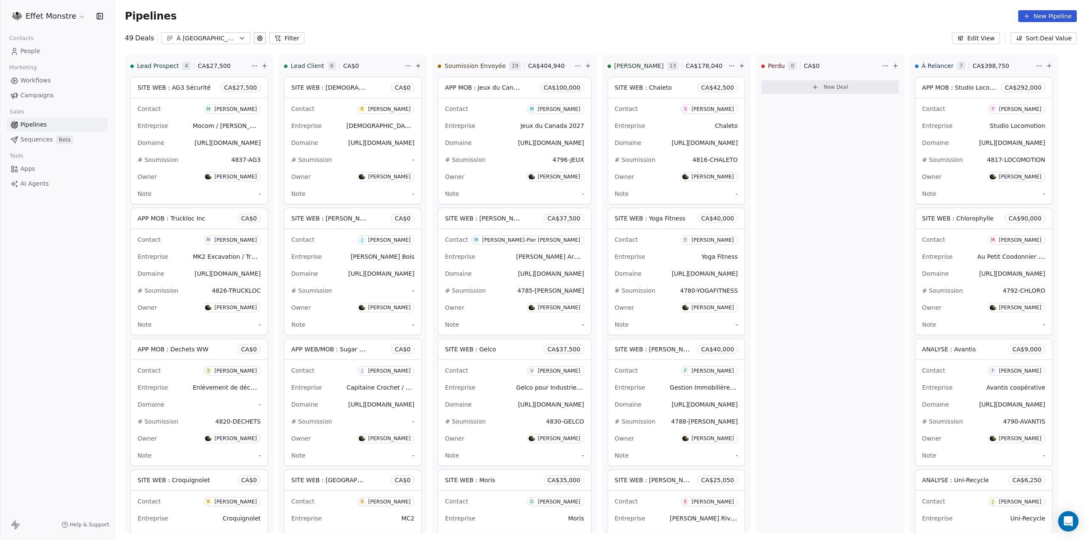
click at [36, 79] on span "Workflows" at bounding box center [35, 80] width 31 height 9
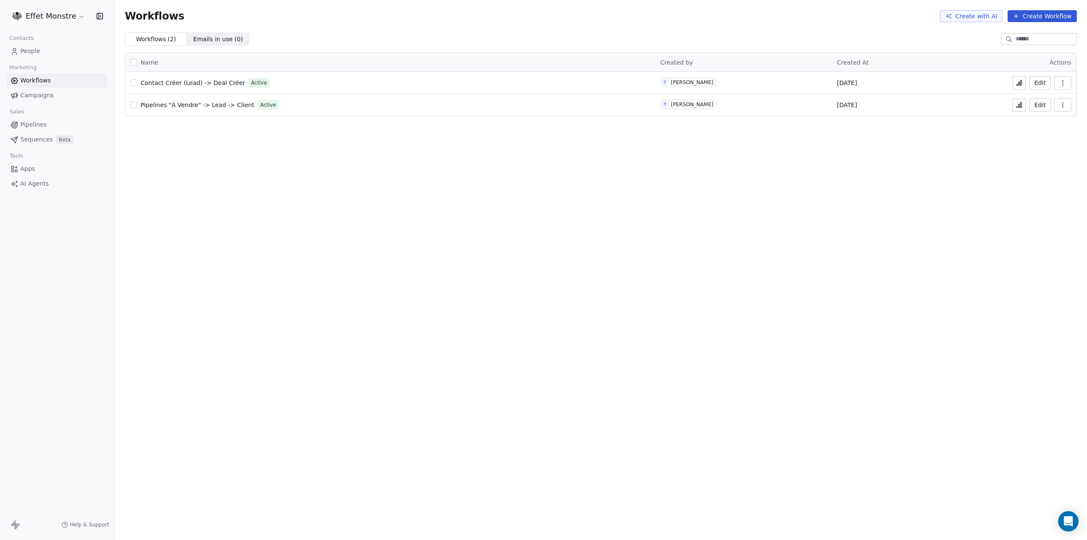
click at [37, 54] on span "People" at bounding box center [30, 51] width 20 height 9
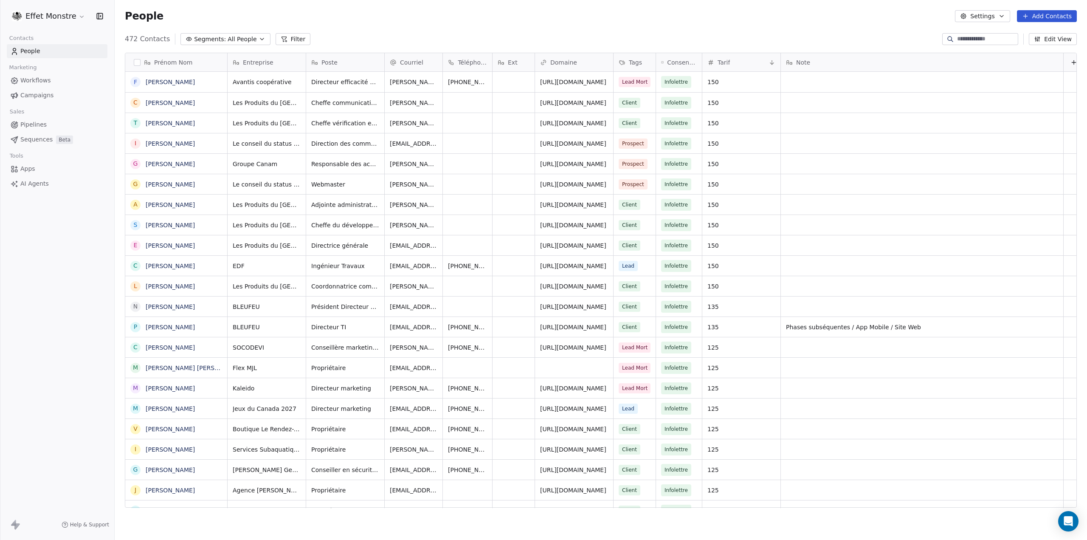
scroll to position [468, 965]
click at [236, 40] on span "All People" at bounding box center [242, 39] width 29 height 9
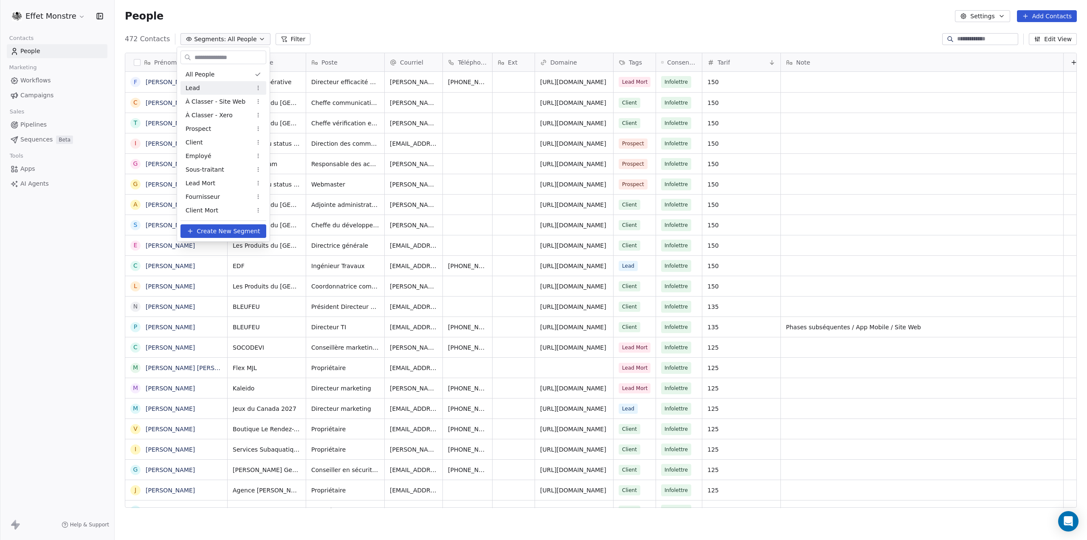
click at [203, 91] on div "Lead" at bounding box center [223, 88] width 86 height 14
